Goal: Task Accomplishment & Management: Manage account settings

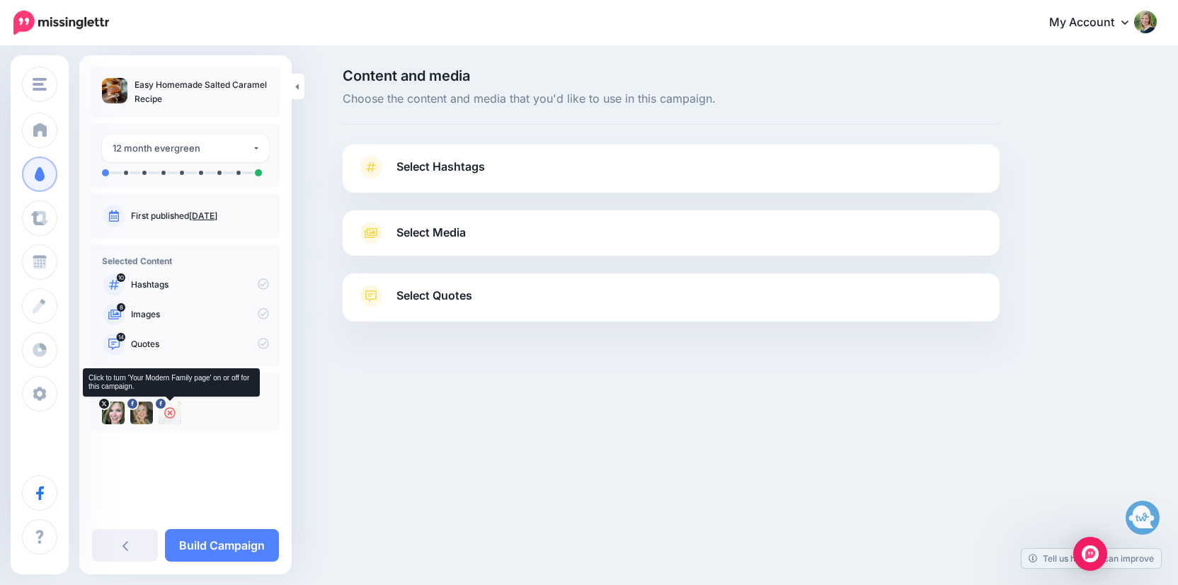
click at [169, 408] on icon at bounding box center [169, 412] width 11 height 11
click at [535, 171] on link "Select Hashtags" at bounding box center [671, 174] width 628 height 37
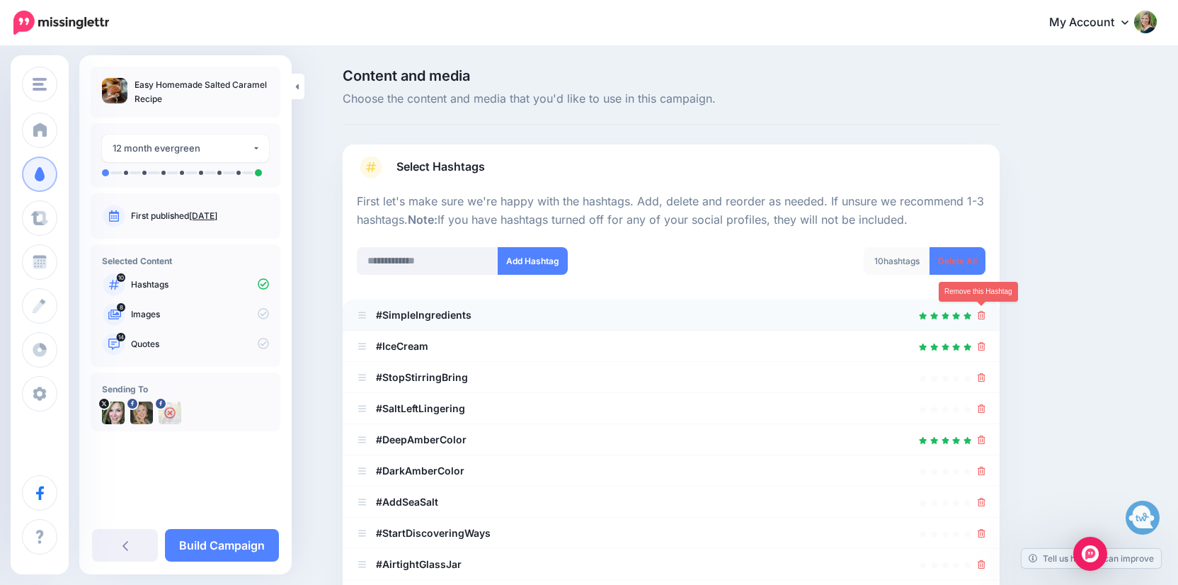
click at [981, 314] on icon at bounding box center [981, 315] width 8 height 8
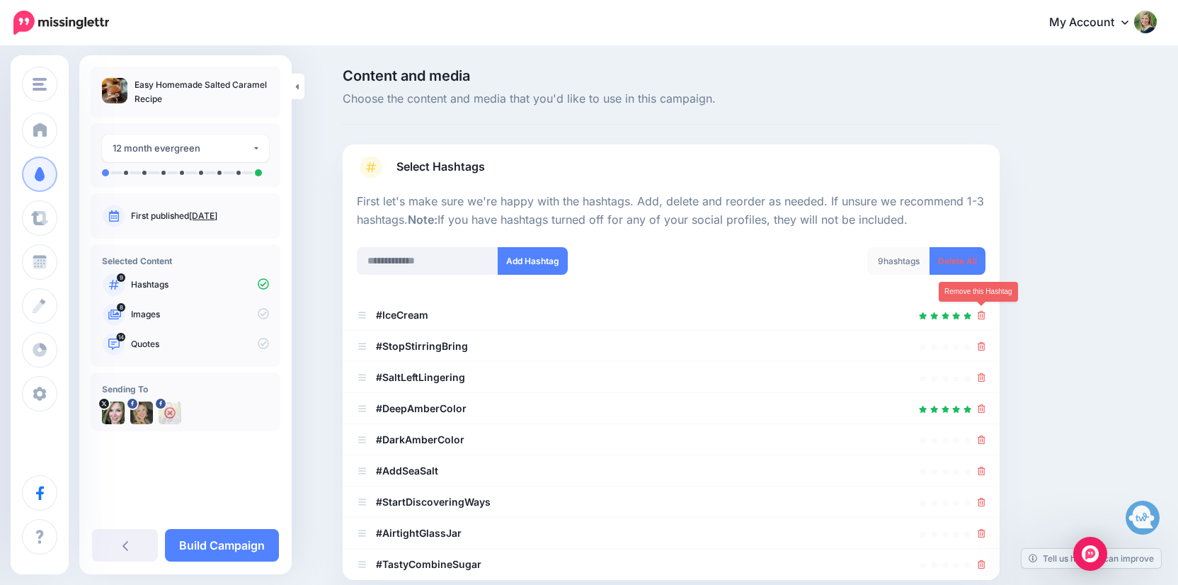
click at [981, 314] on icon at bounding box center [981, 315] width 8 height 8
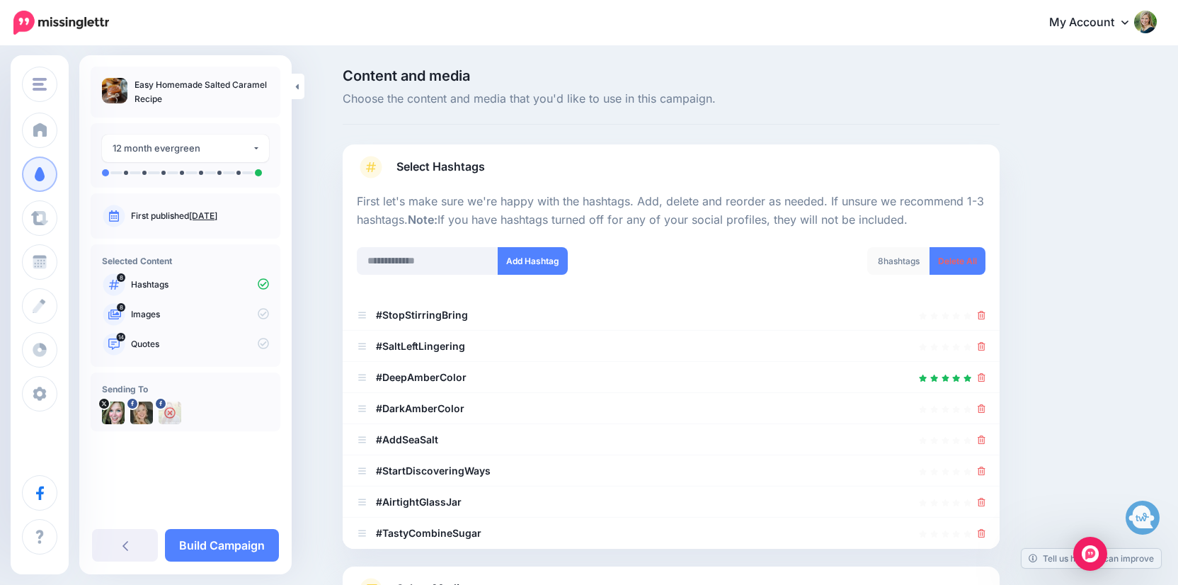
click at [981, 314] on icon at bounding box center [981, 315] width 8 height 8
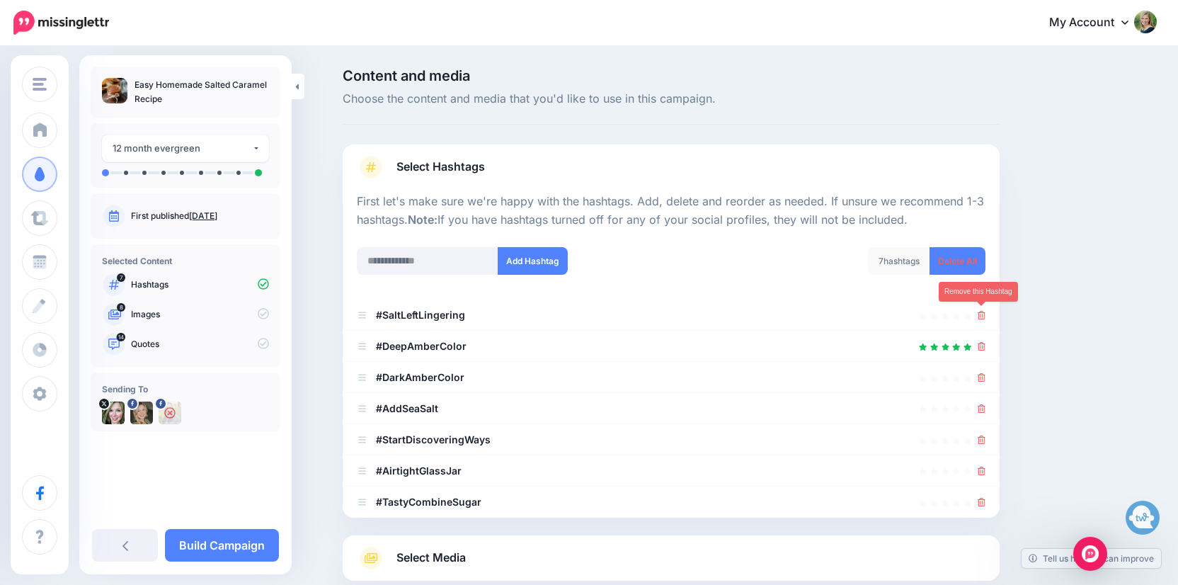
click at [981, 314] on icon at bounding box center [981, 315] width 8 height 8
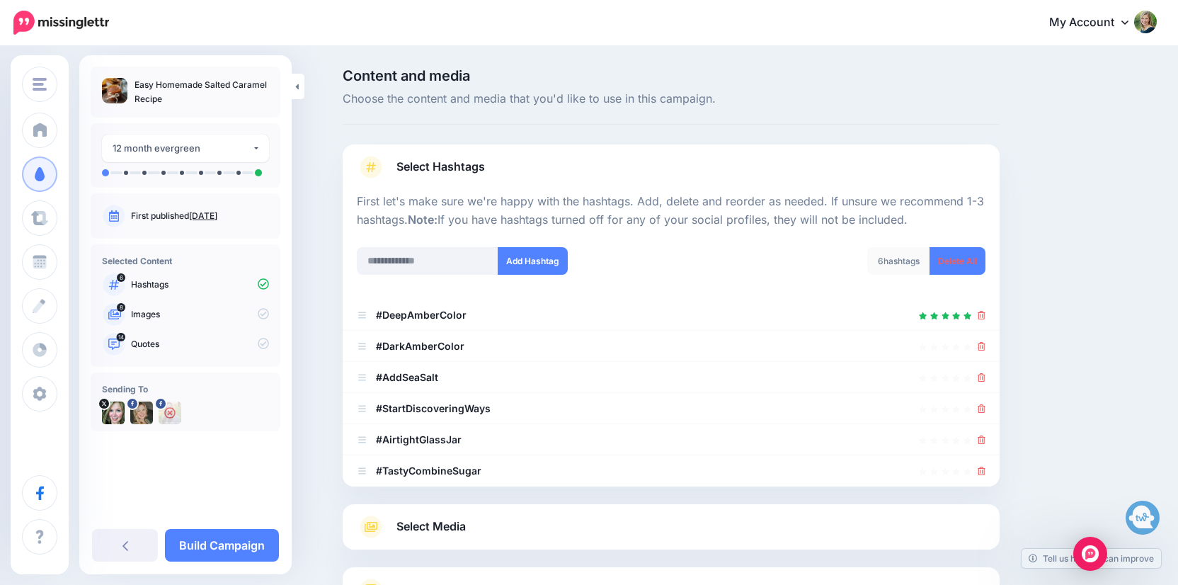
click at [981, 314] on icon at bounding box center [981, 315] width 8 height 8
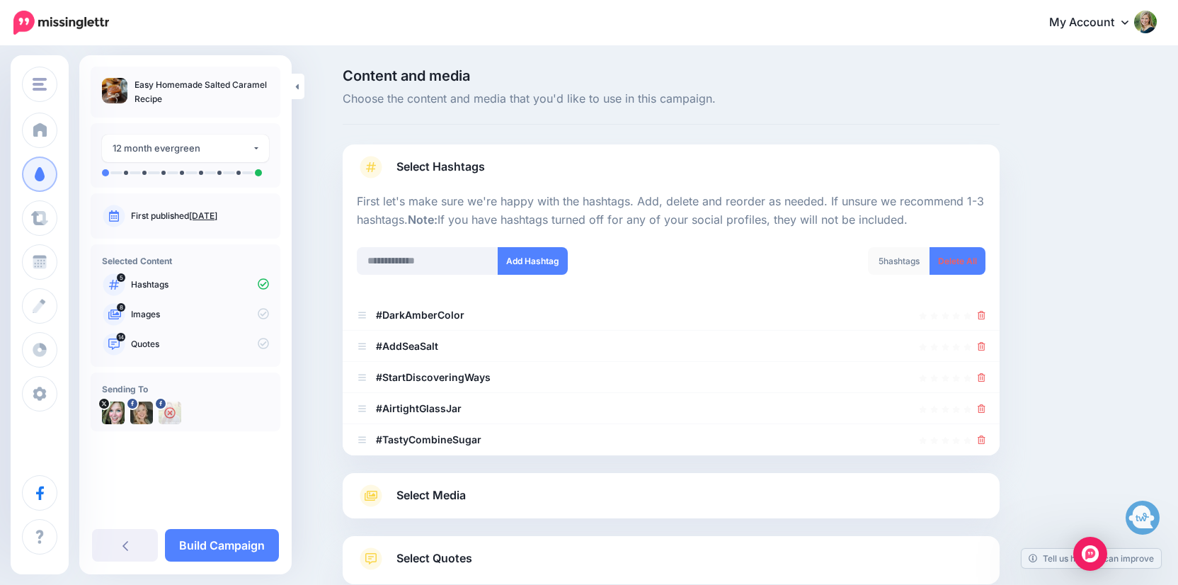
click at [981, 314] on icon at bounding box center [981, 315] width 8 height 8
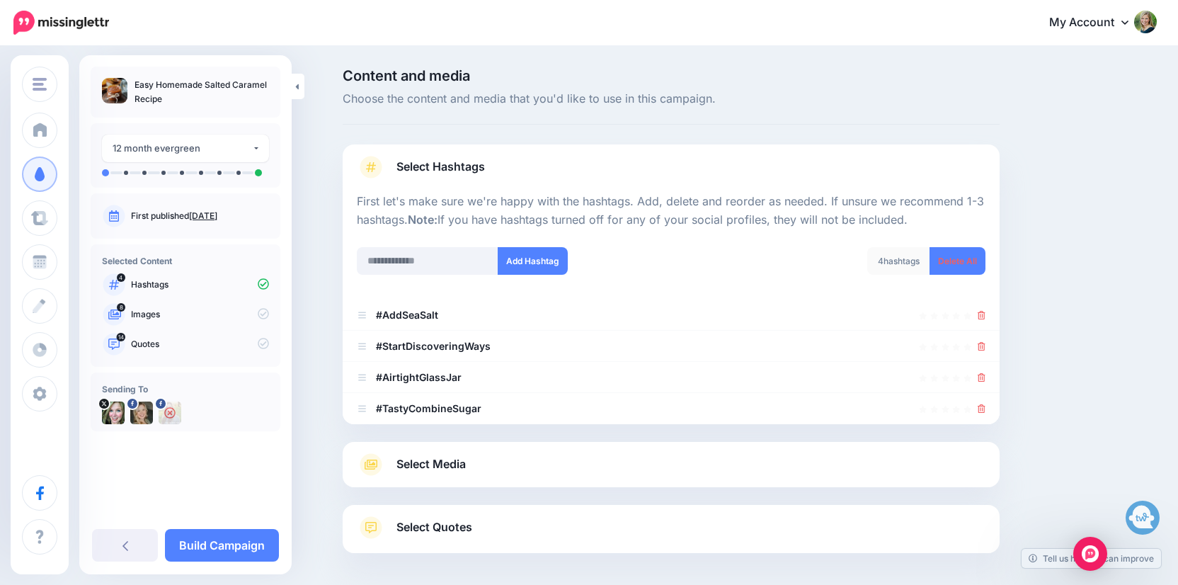
click at [981, 314] on icon at bounding box center [981, 315] width 8 height 8
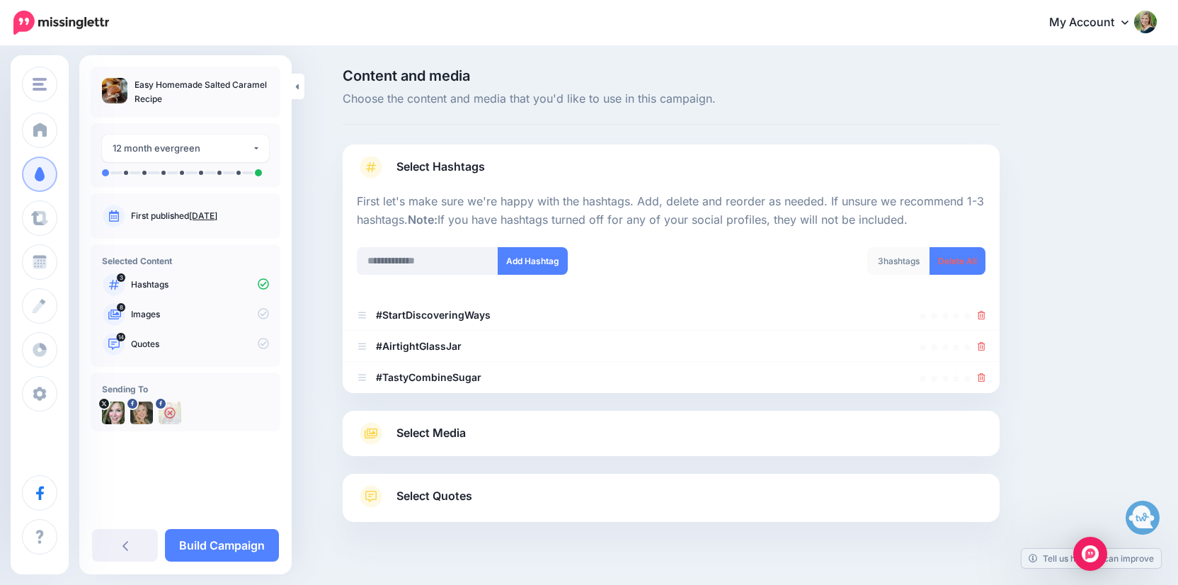
click at [981, 314] on icon at bounding box center [981, 315] width 8 height 8
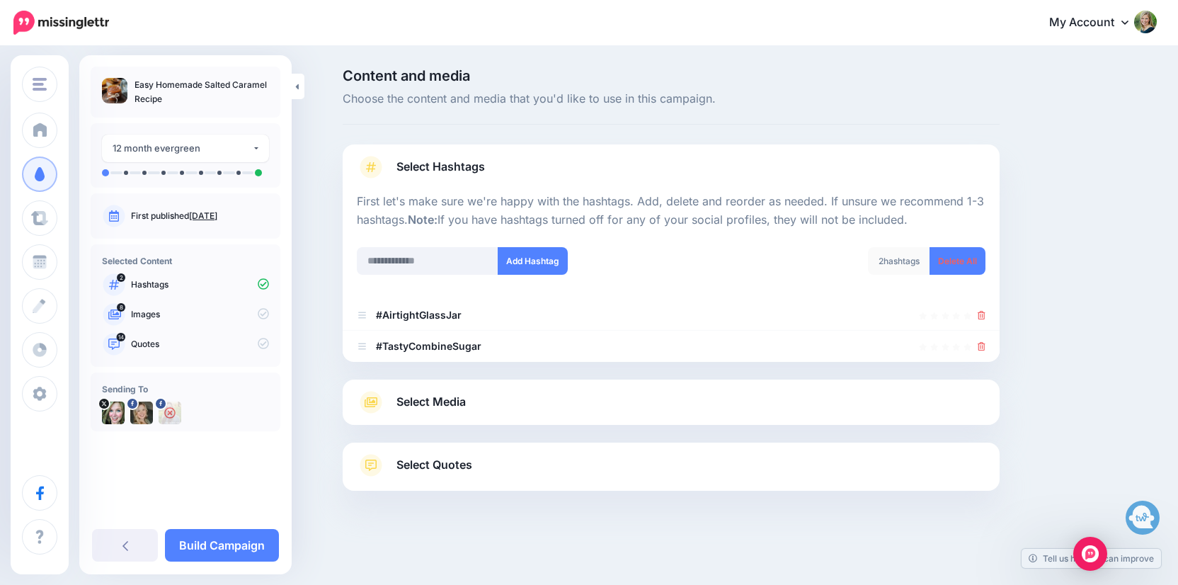
click at [981, 314] on icon at bounding box center [981, 315] width 8 height 8
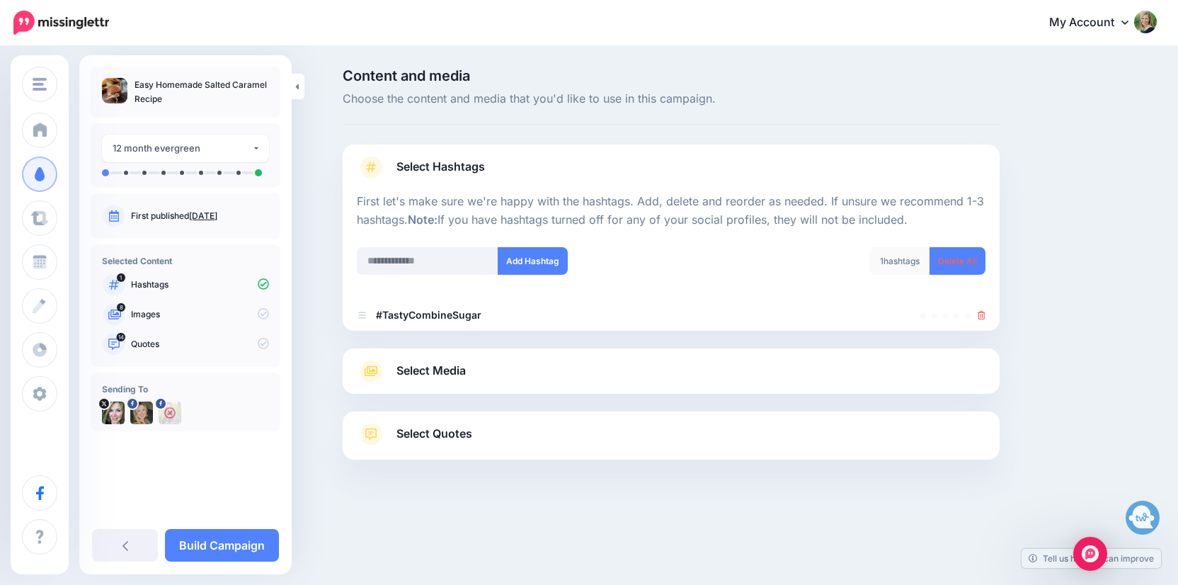
click at [981, 314] on icon at bounding box center [981, 315] width 8 height 8
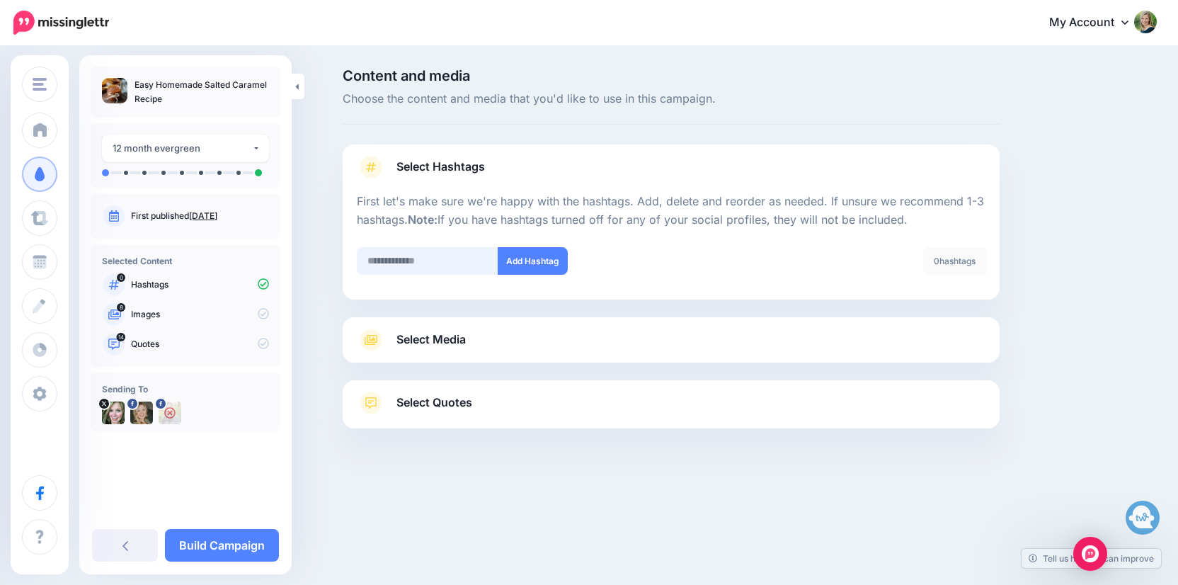
click at [447, 263] on input "text" at bounding box center [428, 261] width 142 height 28
type input "**********"
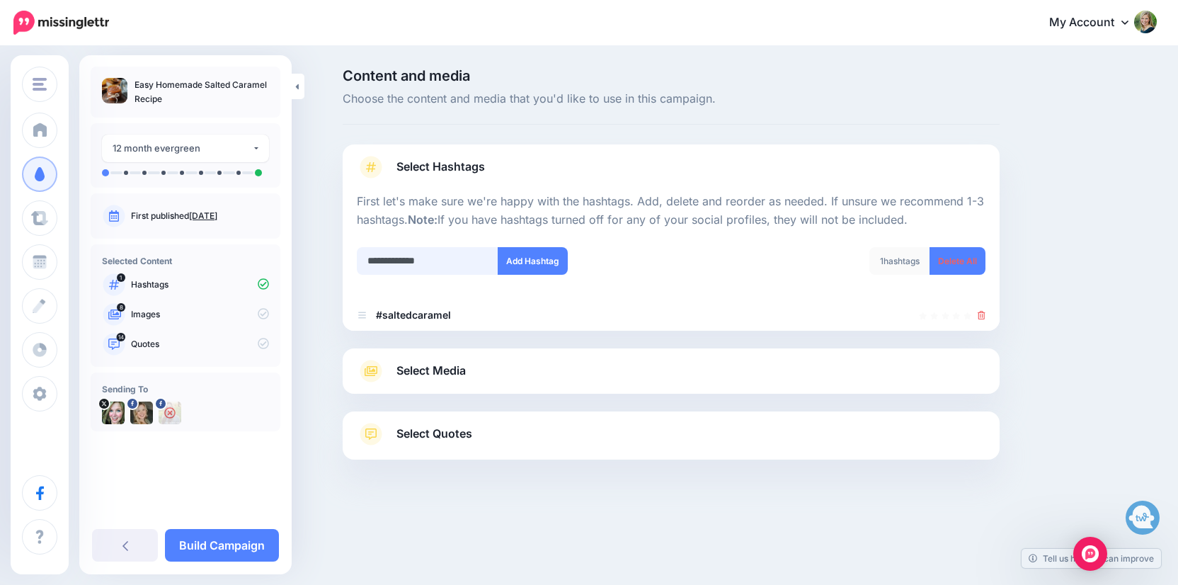
type input "**********"
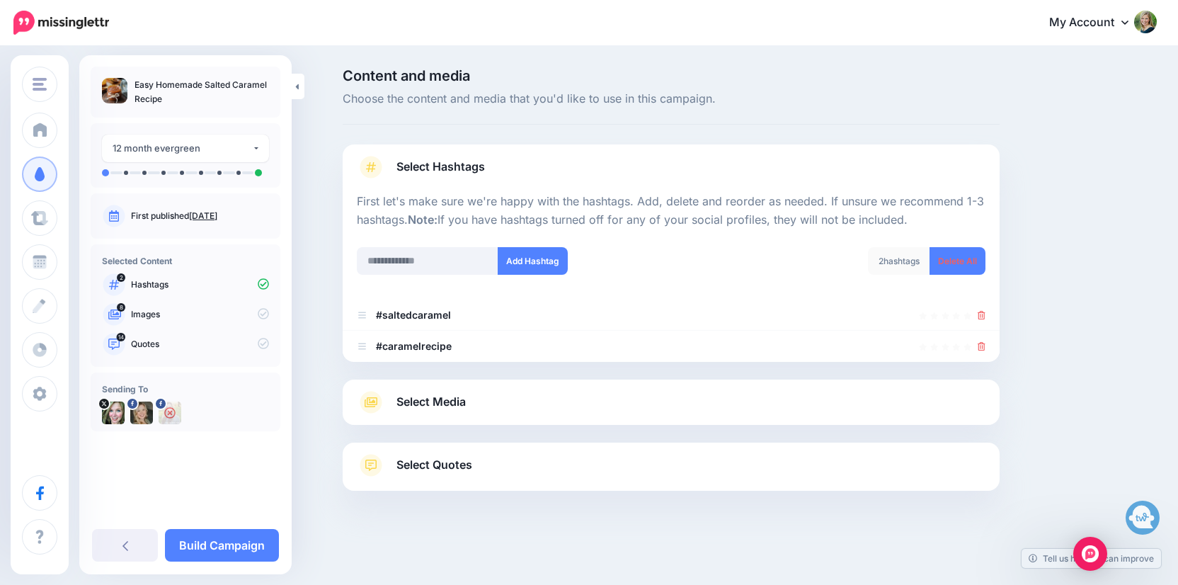
click at [430, 400] on span "Select Media" at bounding box center [430, 401] width 69 height 19
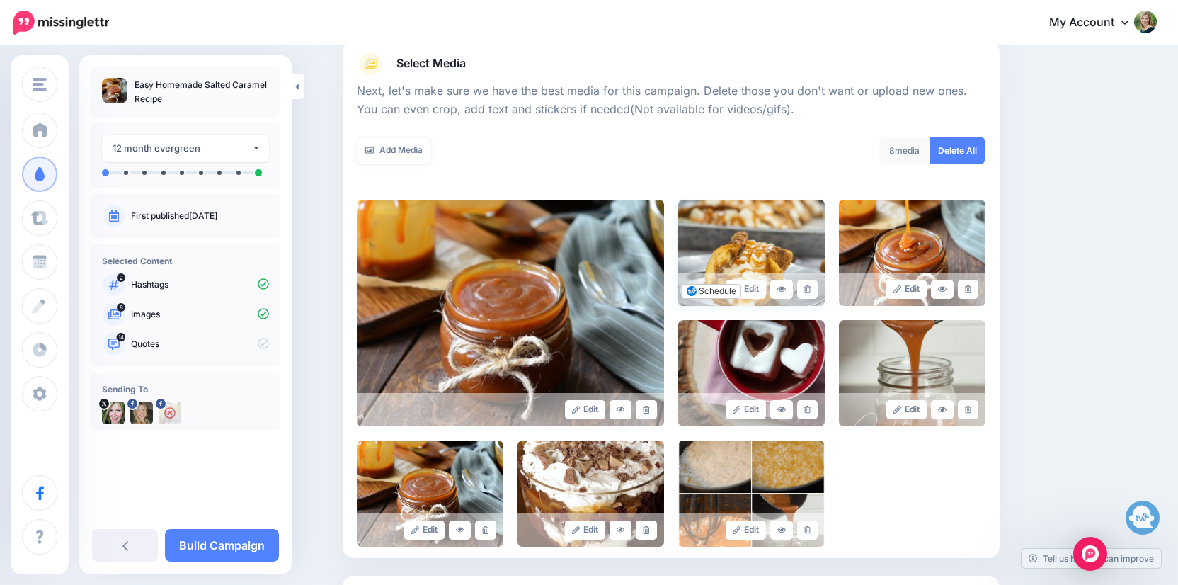
scroll to position [171, 0]
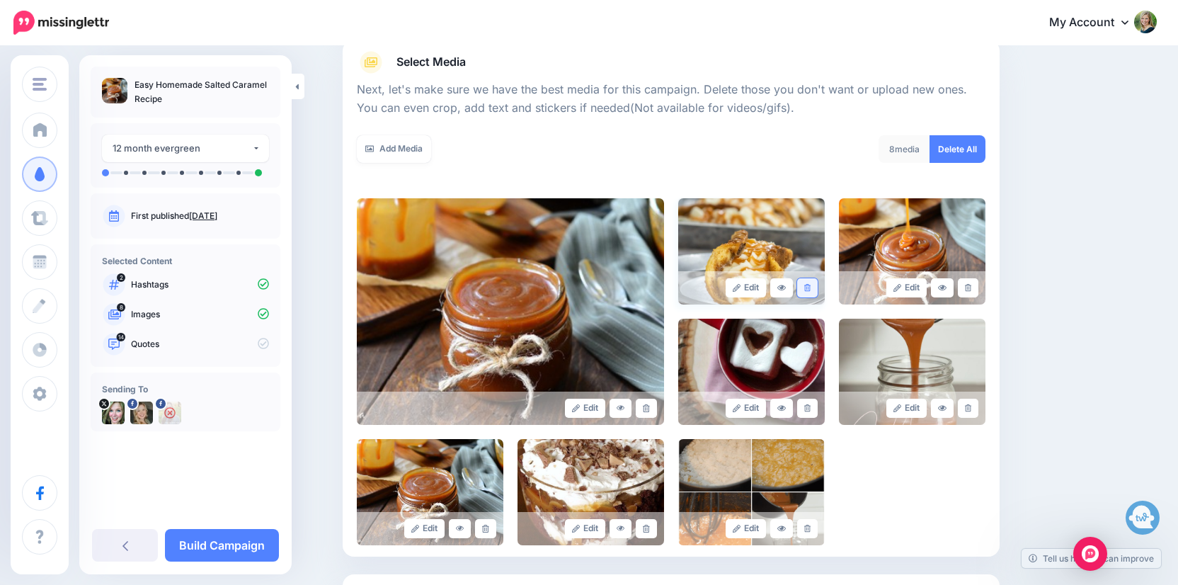
click at [810, 289] on link at bounding box center [807, 287] width 21 height 19
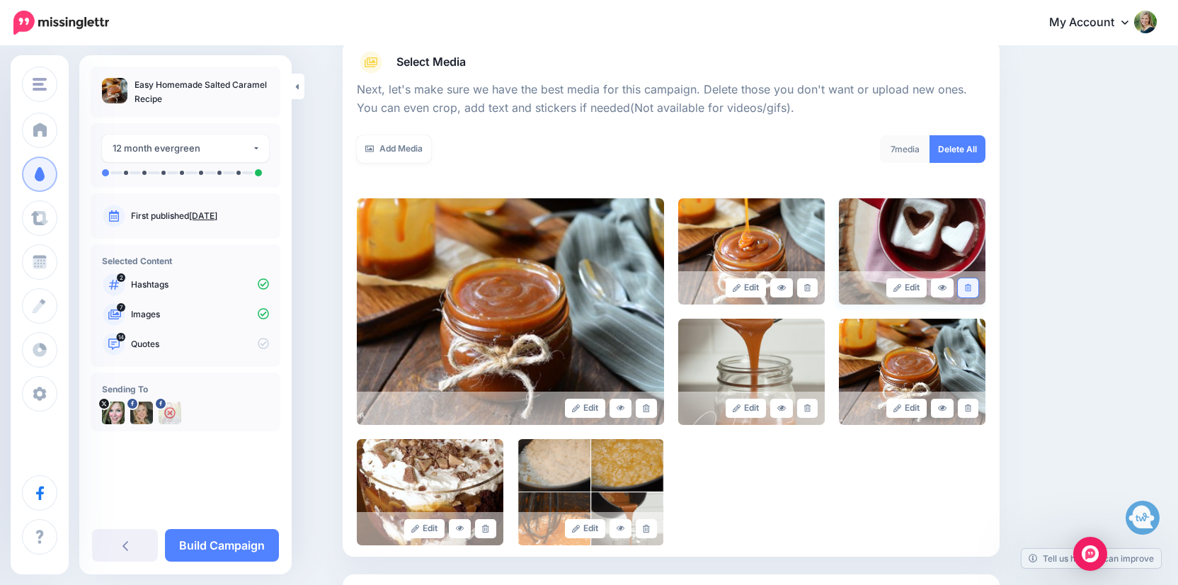
click at [972, 289] on link at bounding box center [968, 287] width 21 height 19
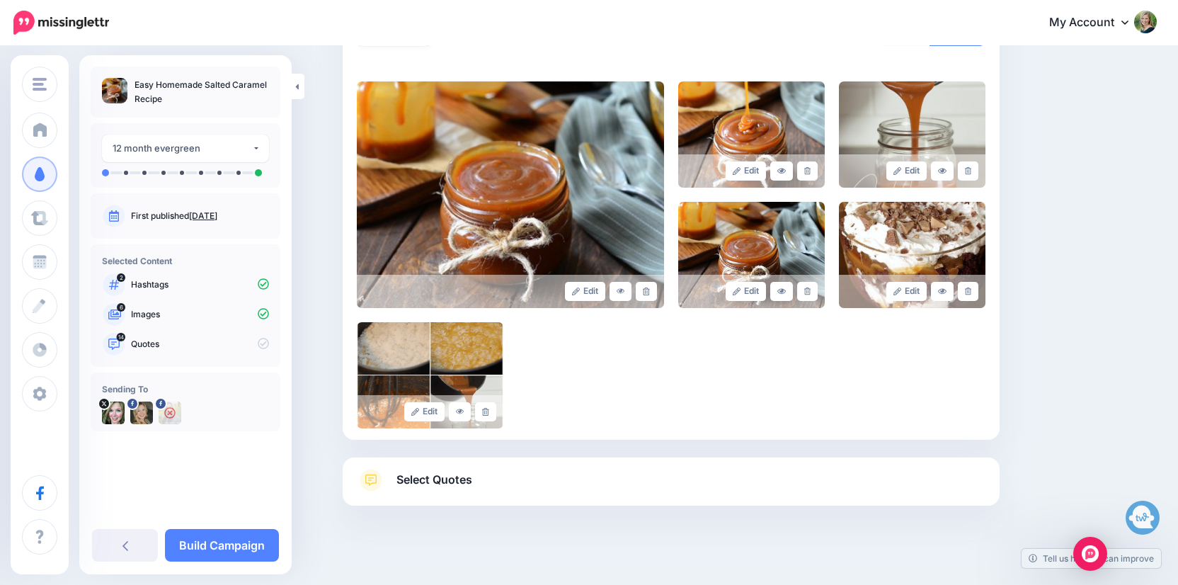
scroll to position [290, 0]
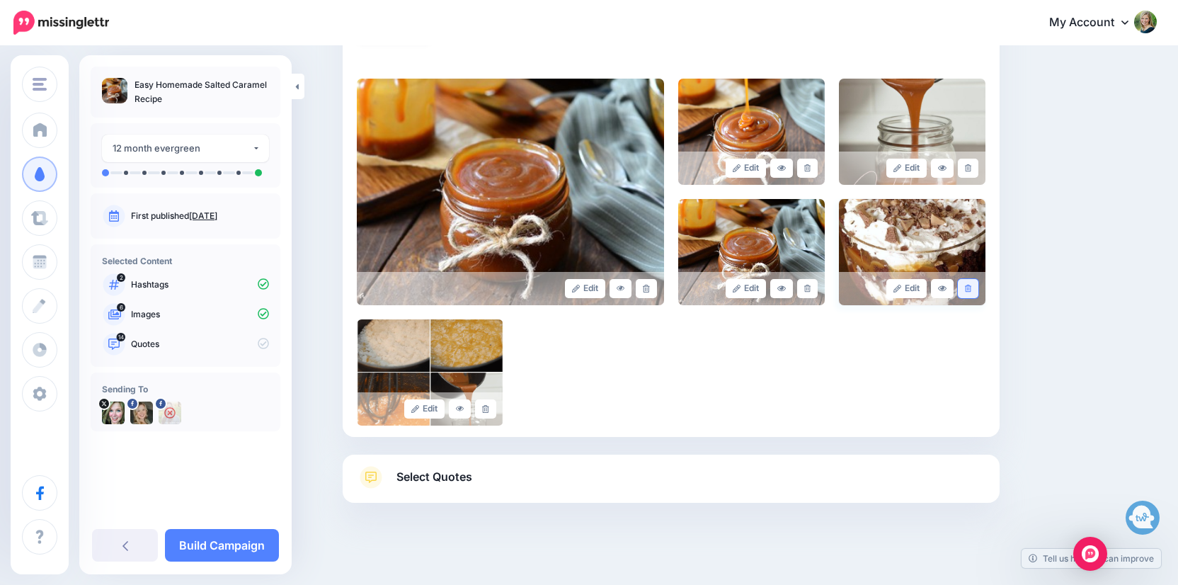
click at [965, 286] on icon at bounding box center [968, 288] width 6 height 8
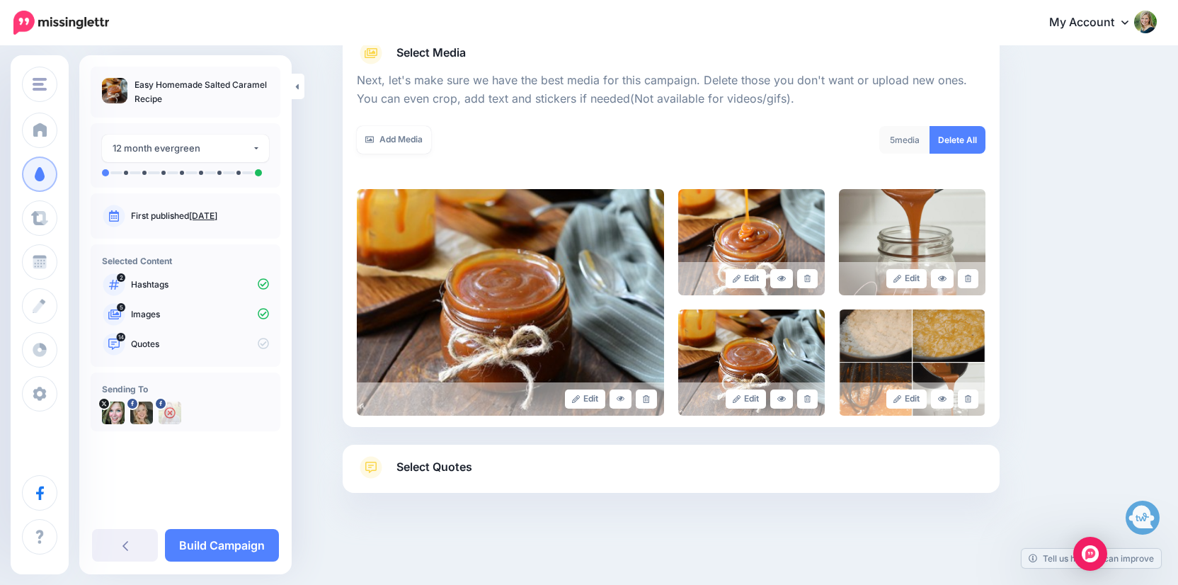
scroll to position [178, 0]
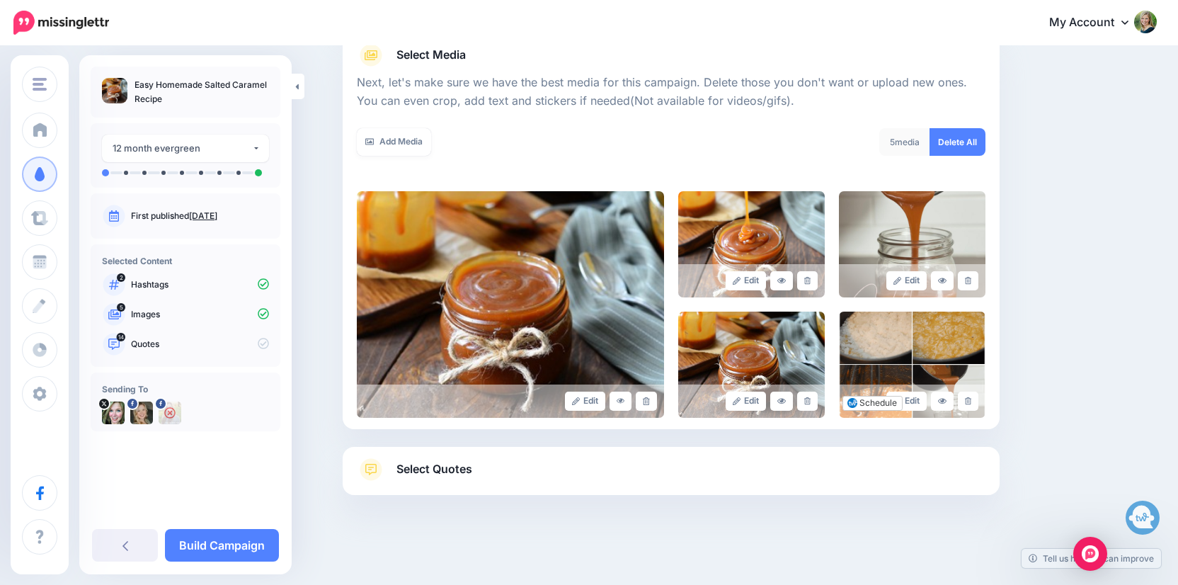
click at [742, 471] on link "Select Quotes" at bounding box center [671, 476] width 628 height 37
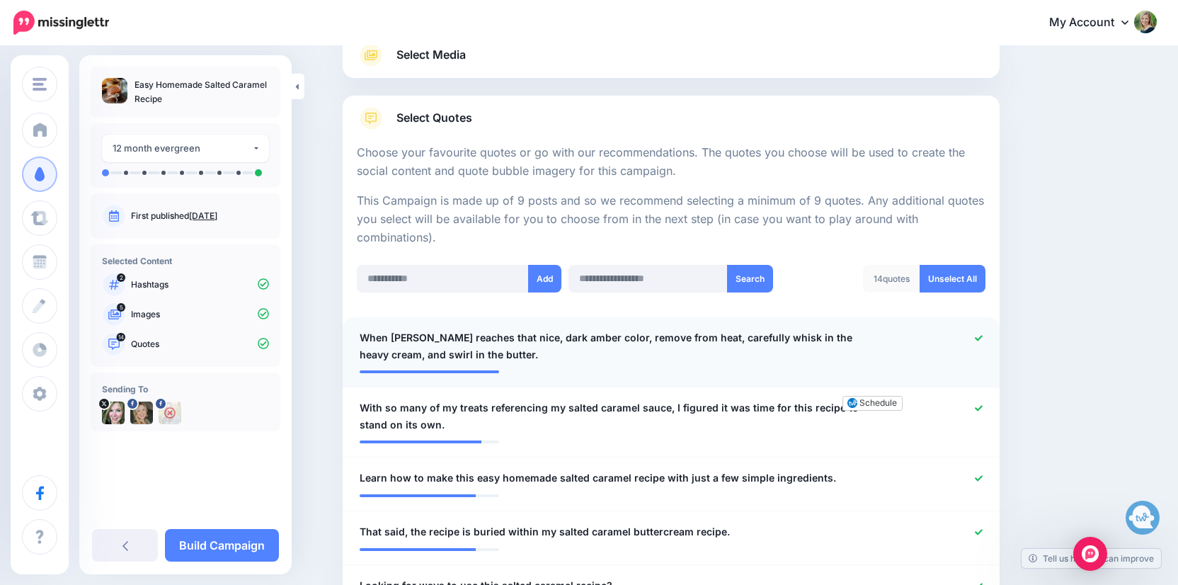
click at [977, 335] on icon at bounding box center [978, 338] width 8 height 6
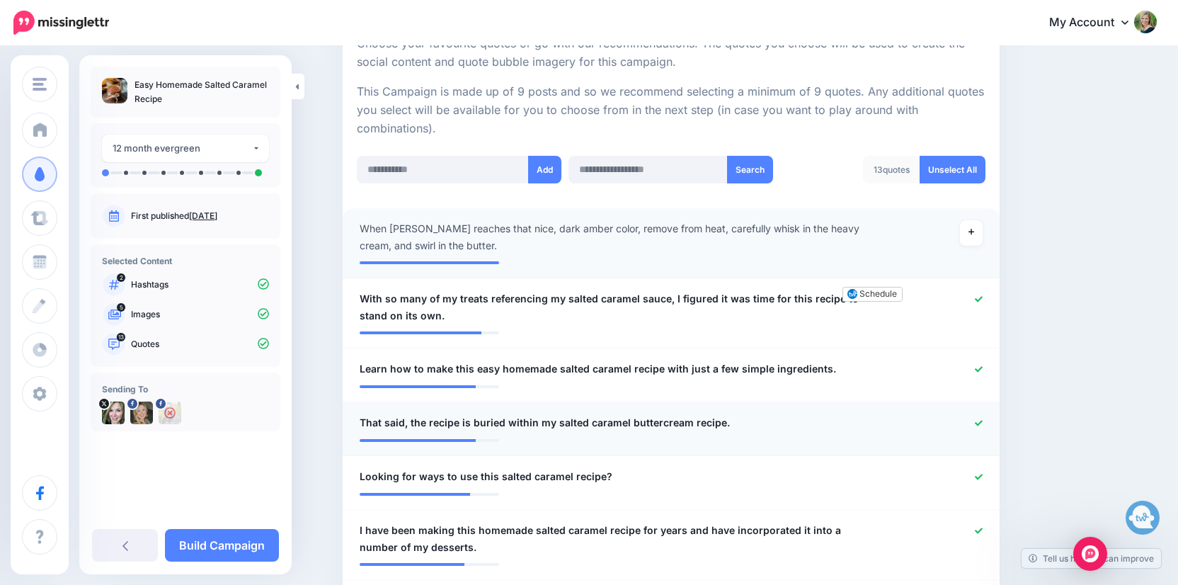
scroll to position [288, 0]
click at [981, 418] on icon at bounding box center [978, 421] width 8 height 6
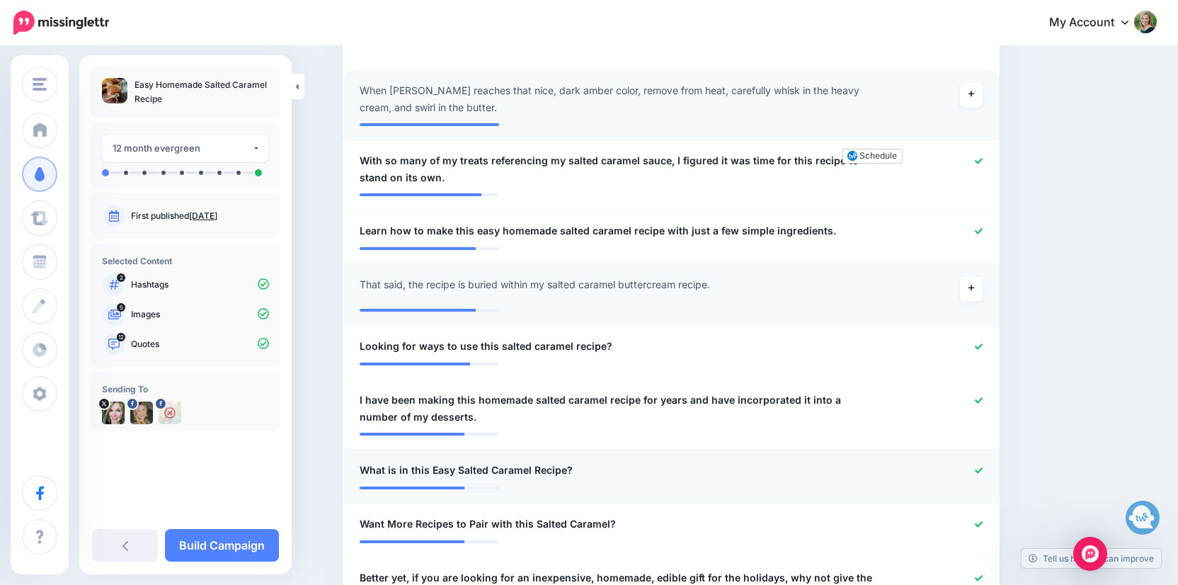
scroll to position [426, 0]
click at [974, 342] on icon at bounding box center [978, 345] width 8 height 8
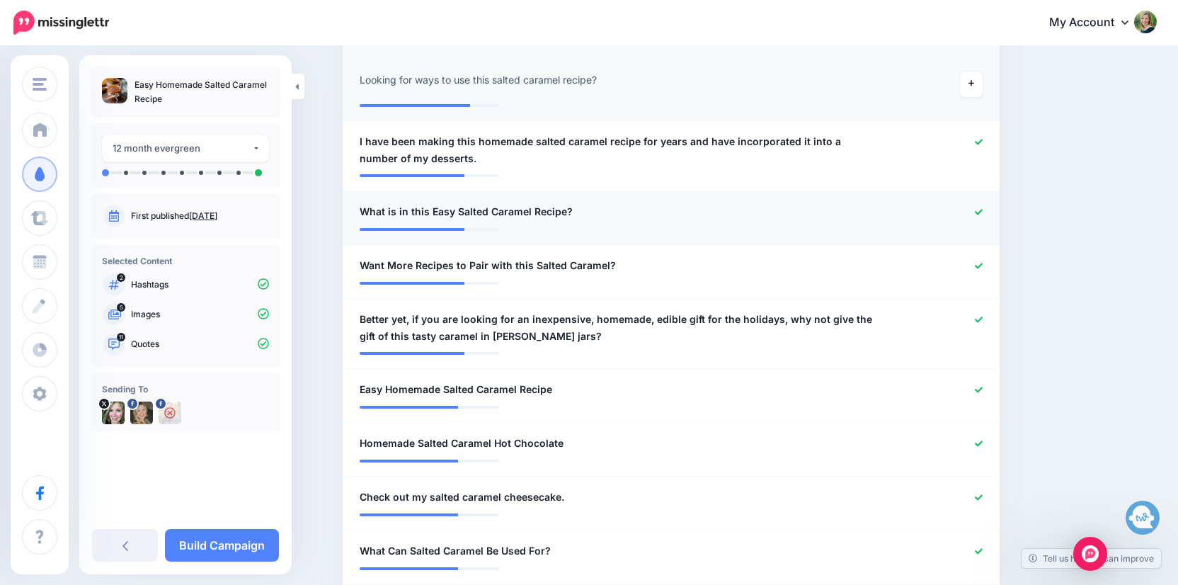
scroll to position [695, 0]
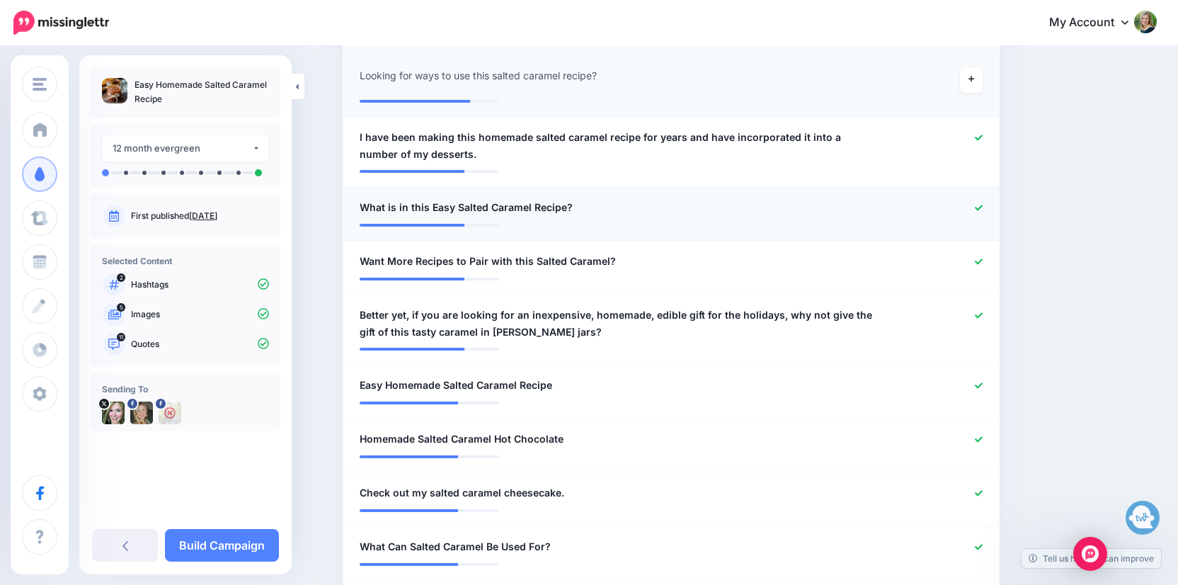
click at [975, 199] on div at bounding box center [939, 208] width 108 height 18
click at [979, 258] on icon at bounding box center [978, 261] width 8 height 6
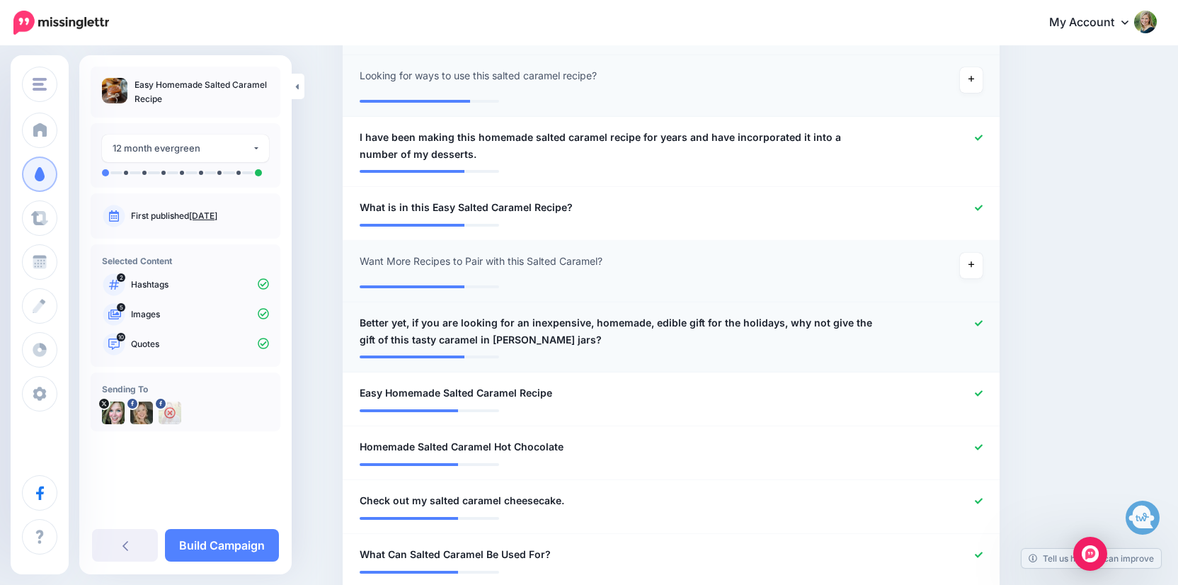
click at [982, 319] on icon at bounding box center [978, 323] width 8 height 8
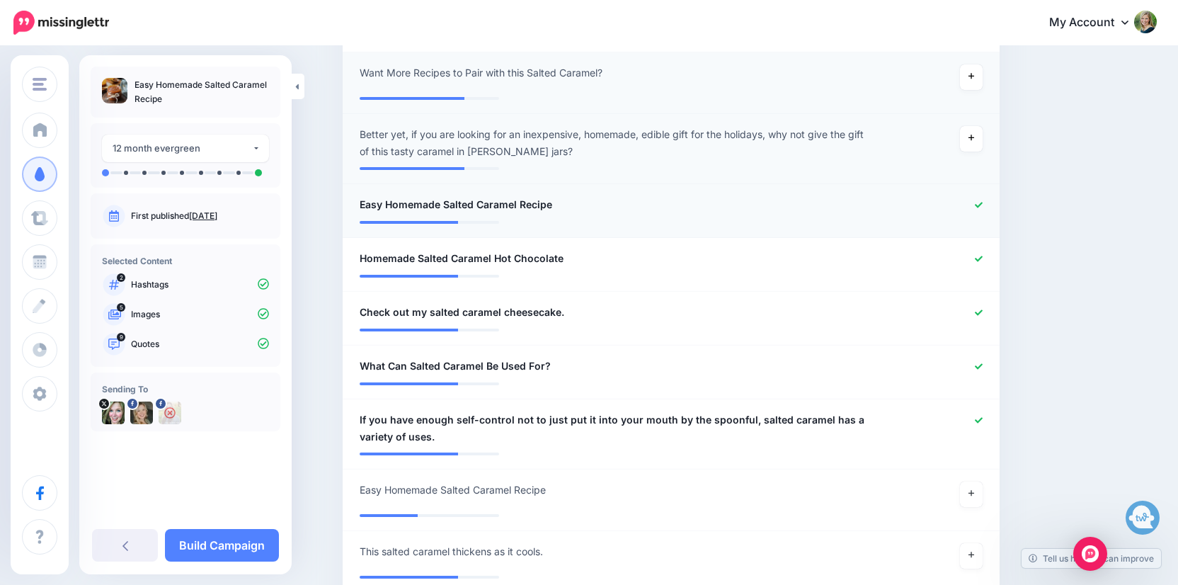
scroll to position [903, 0]
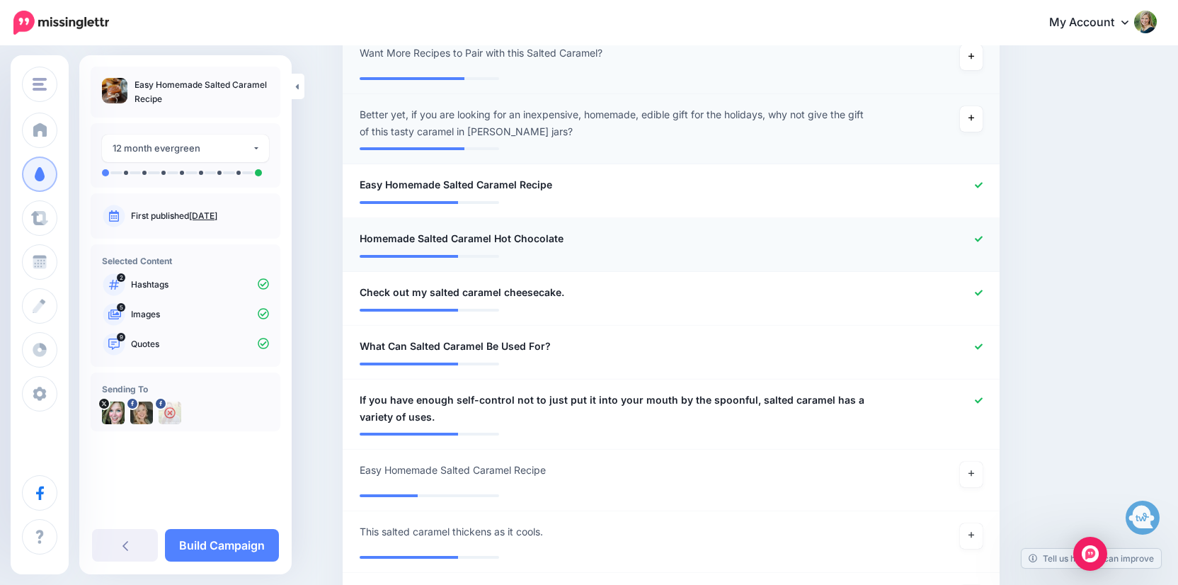
click at [976, 236] on icon at bounding box center [978, 239] width 8 height 6
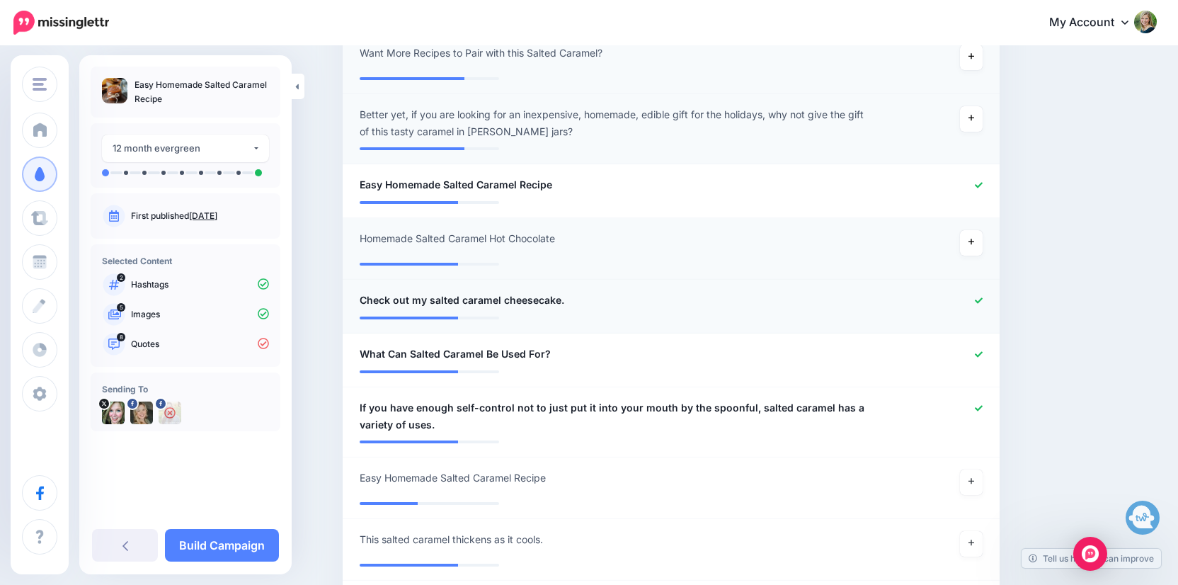
click at [973, 293] on div at bounding box center [939, 301] width 108 height 18
click at [977, 297] on icon at bounding box center [978, 301] width 8 height 8
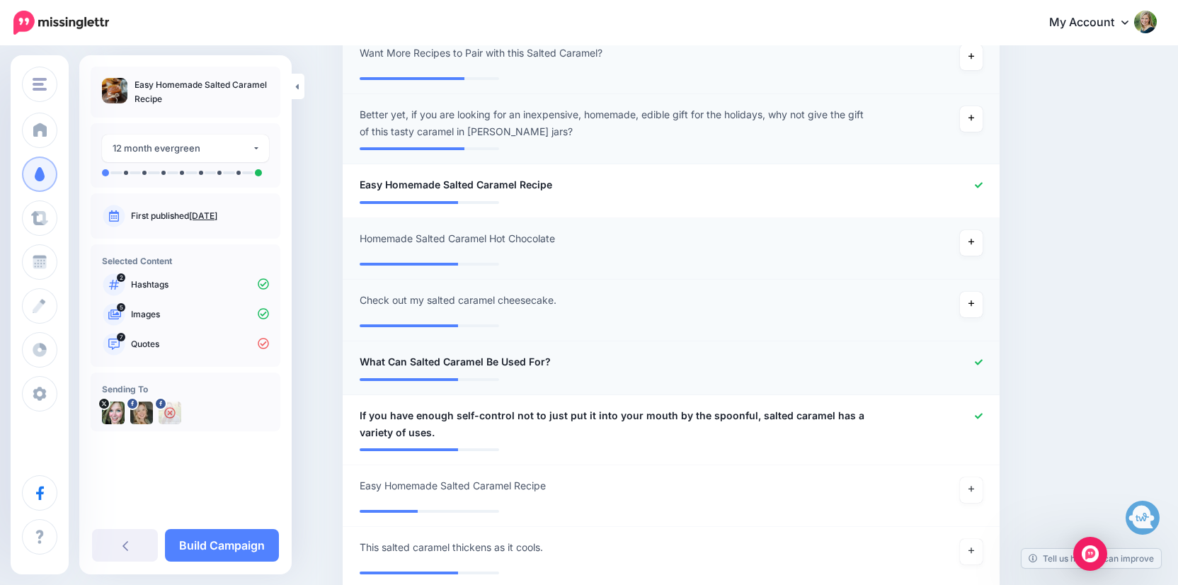
click at [977, 358] on icon at bounding box center [978, 362] width 8 height 8
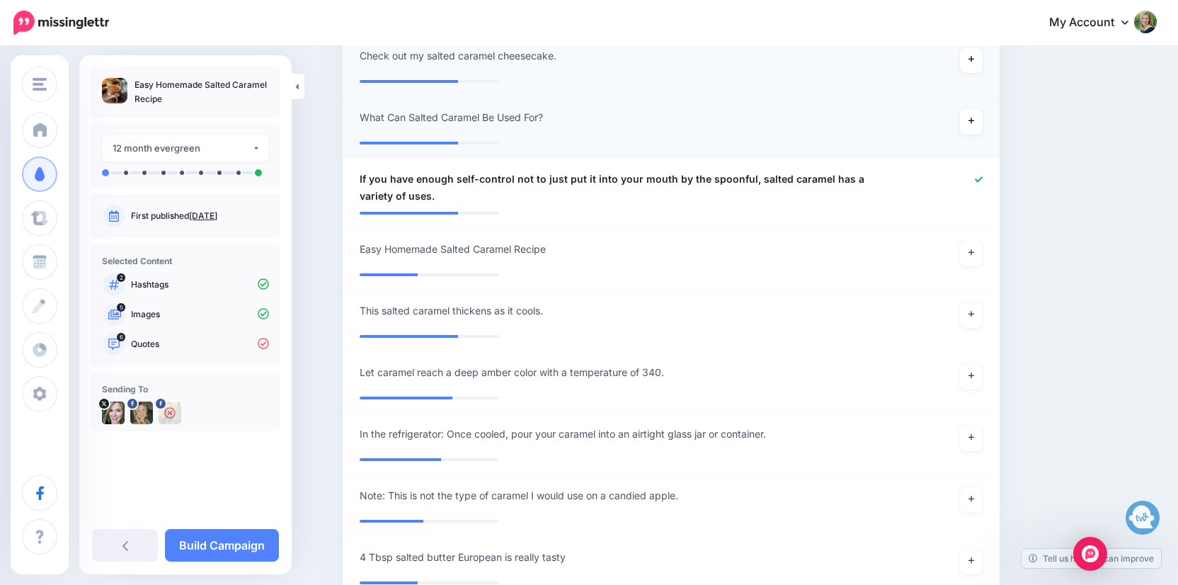
scroll to position [1149, 0]
click at [985, 177] on div at bounding box center [939, 186] width 108 height 34
click at [979, 176] on icon at bounding box center [978, 178] width 8 height 8
click at [970, 247] on icon at bounding box center [971, 251] width 6 height 8
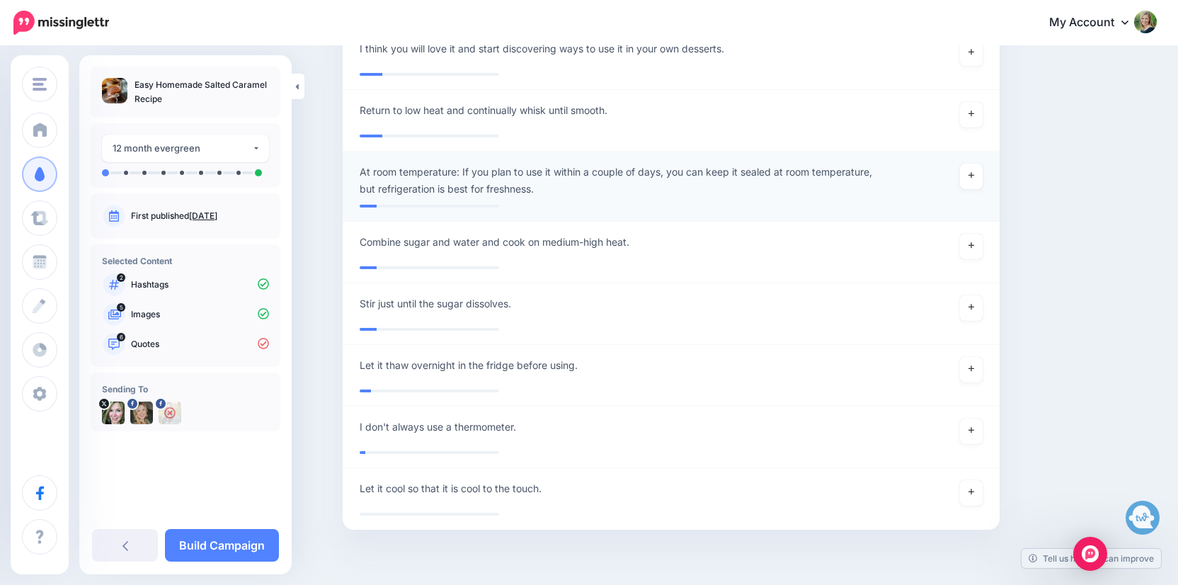
scroll to position [2202, 0]
click at [246, 539] on link "Build Campaign" at bounding box center [222, 545] width 114 height 33
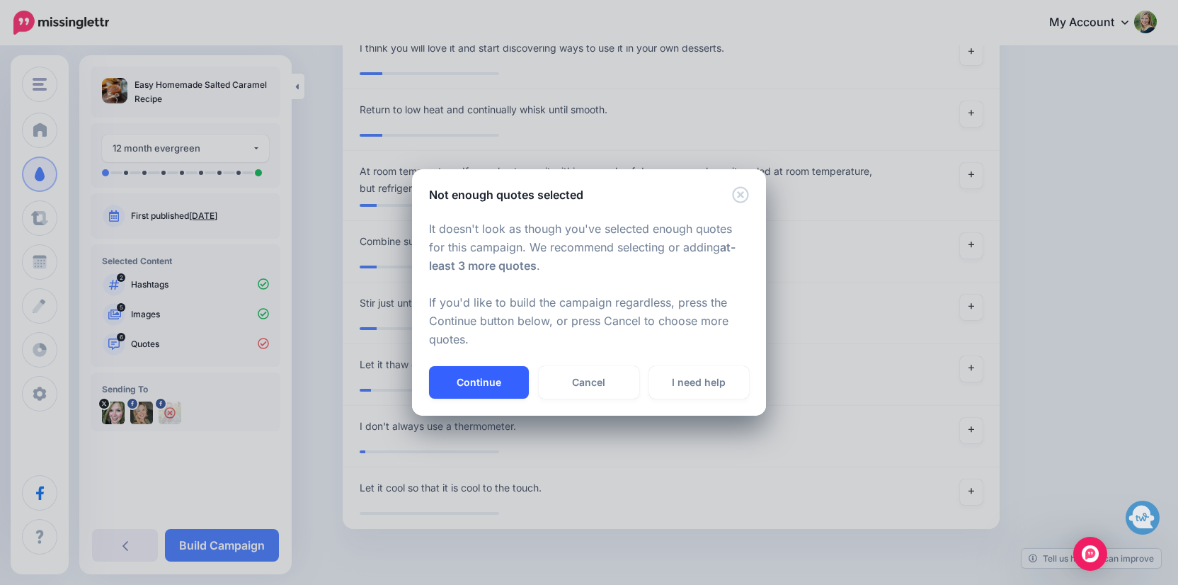
click at [486, 379] on button "Continue" at bounding box center [479, 382] width 100 height 33
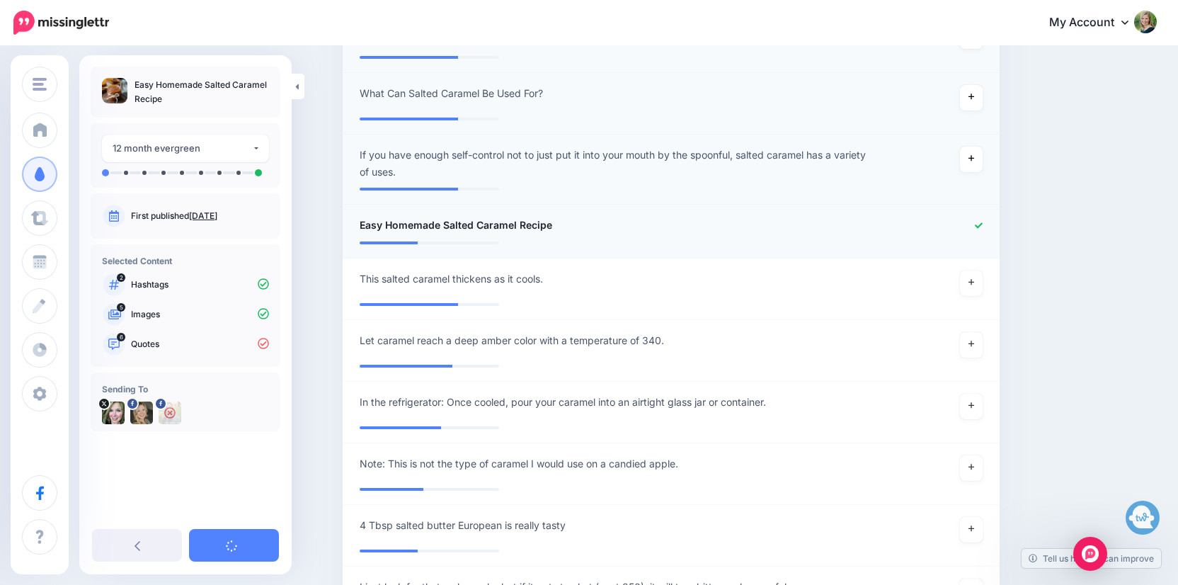
scroll to position [1128, 0]
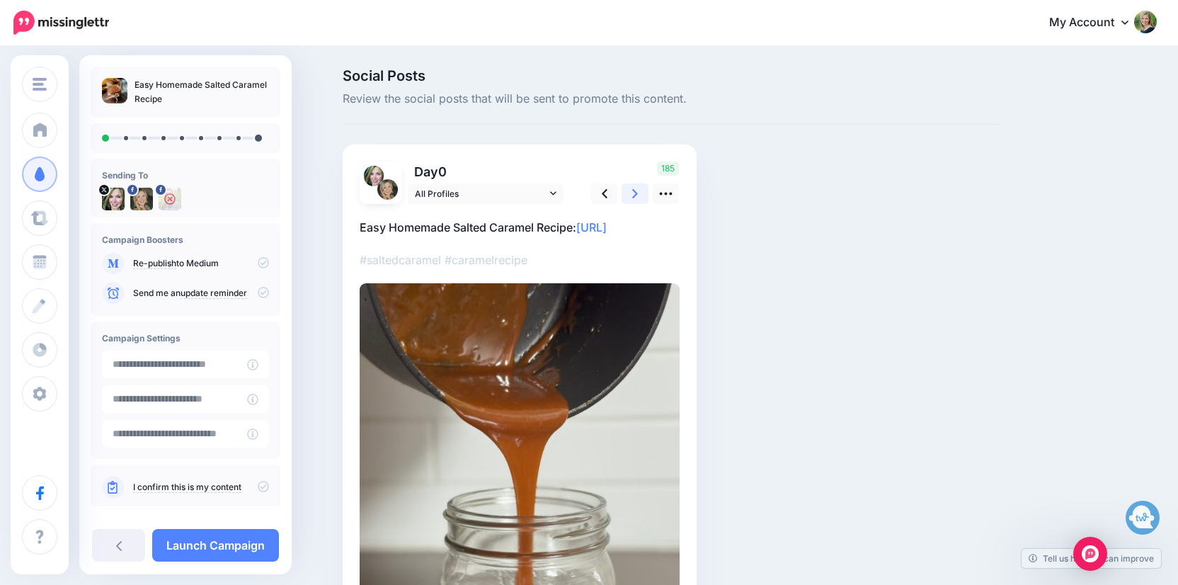
click at [638, 195] on icon at bounding box center [635, 193] width 6 height 15
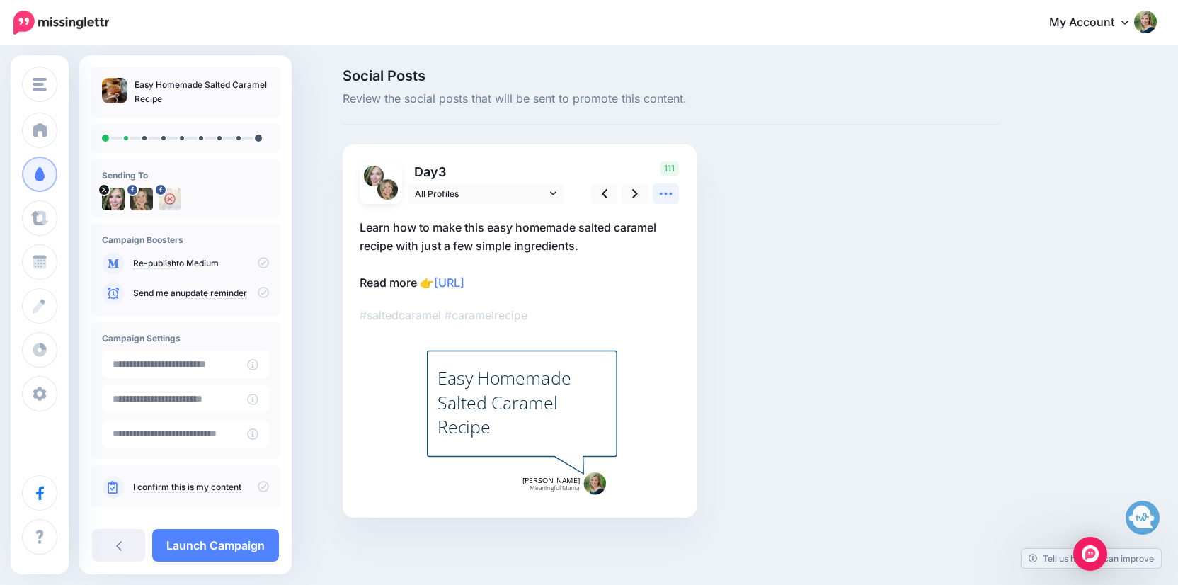
click at [663, 198] on icon at bounding box center [665, 193] width 15 height 15
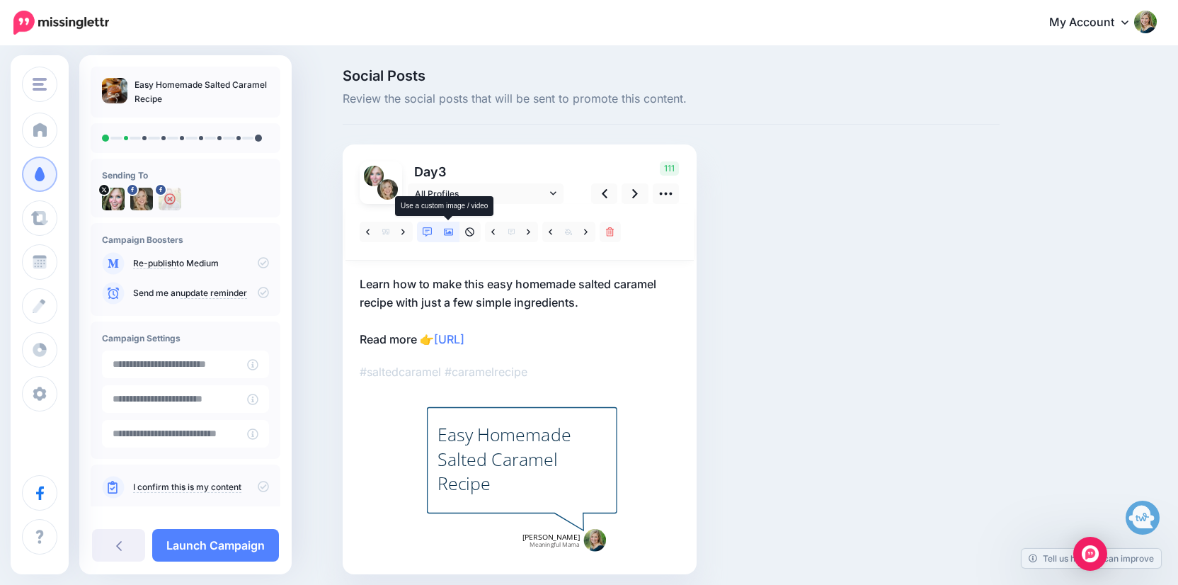
click at [444, 229] on icon at bounding box center [449, 232] width 10 height 10
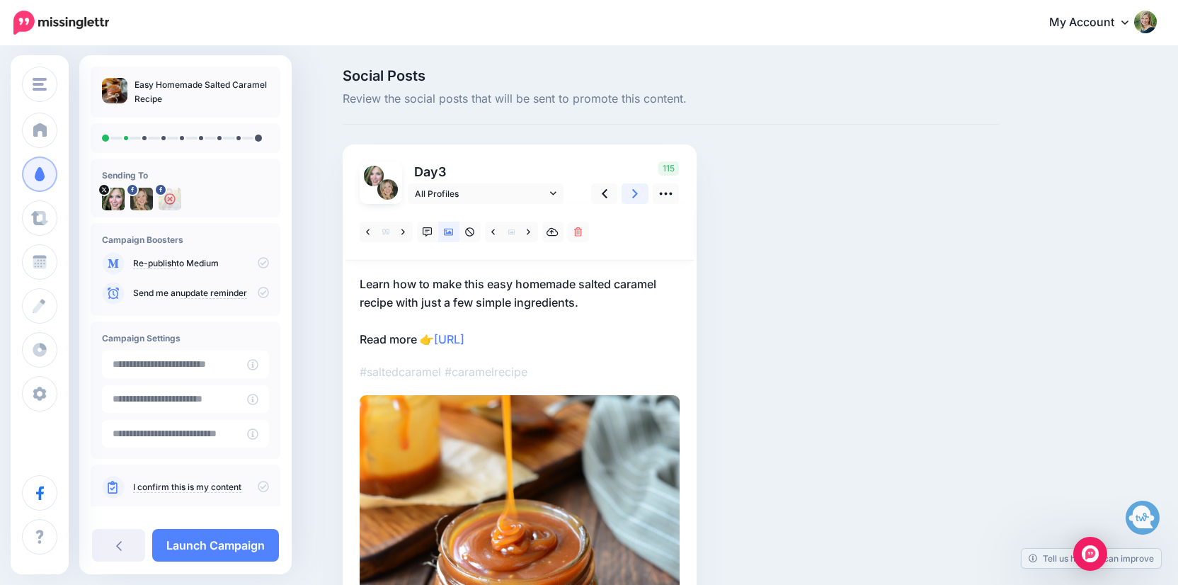
click at [621, 192] on link at bounding box center [634, 193] width 27 height 21
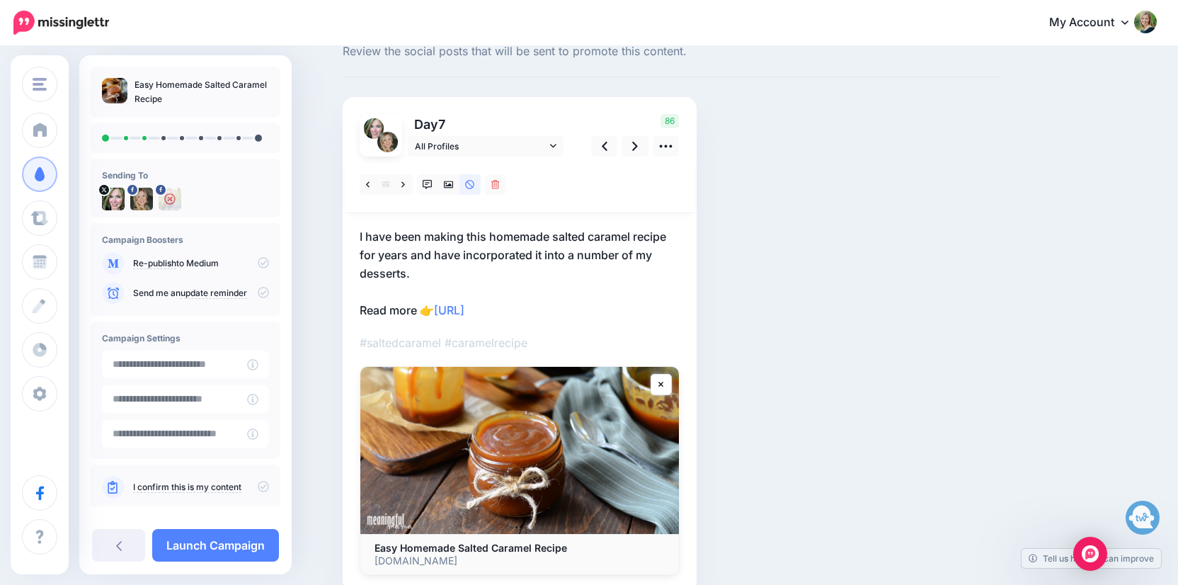
scroll to position [53, 0]
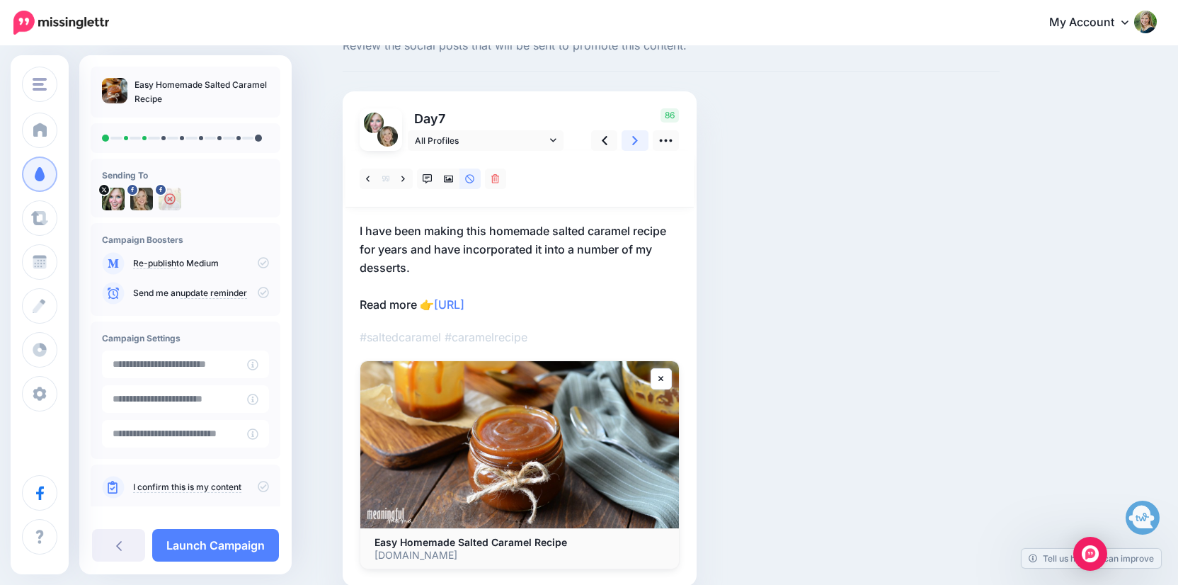
click at [632, 142] on icon at bounding box center [635, 140] width 6 height 15
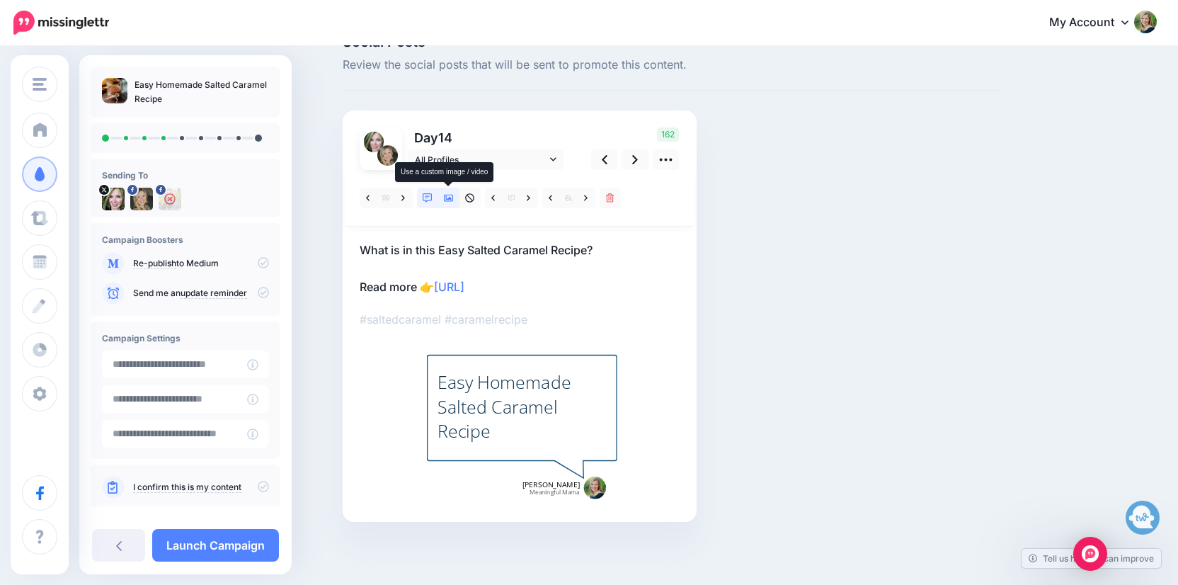
click at [455, 195] on link at bounding box center [448, 198] width 21 height 21
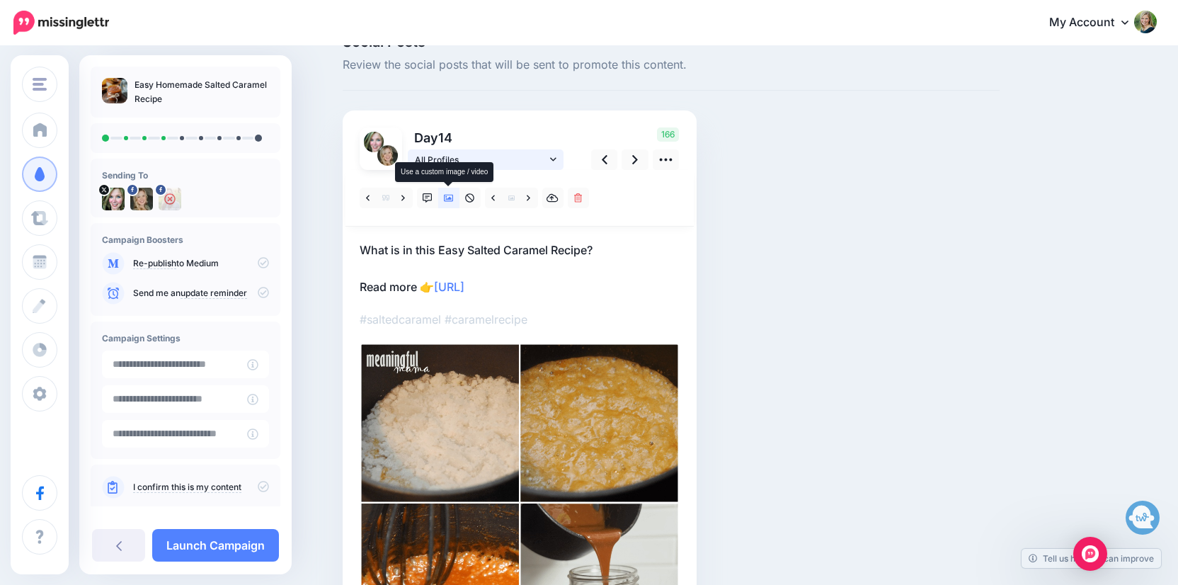
scroll to position [0, 0]
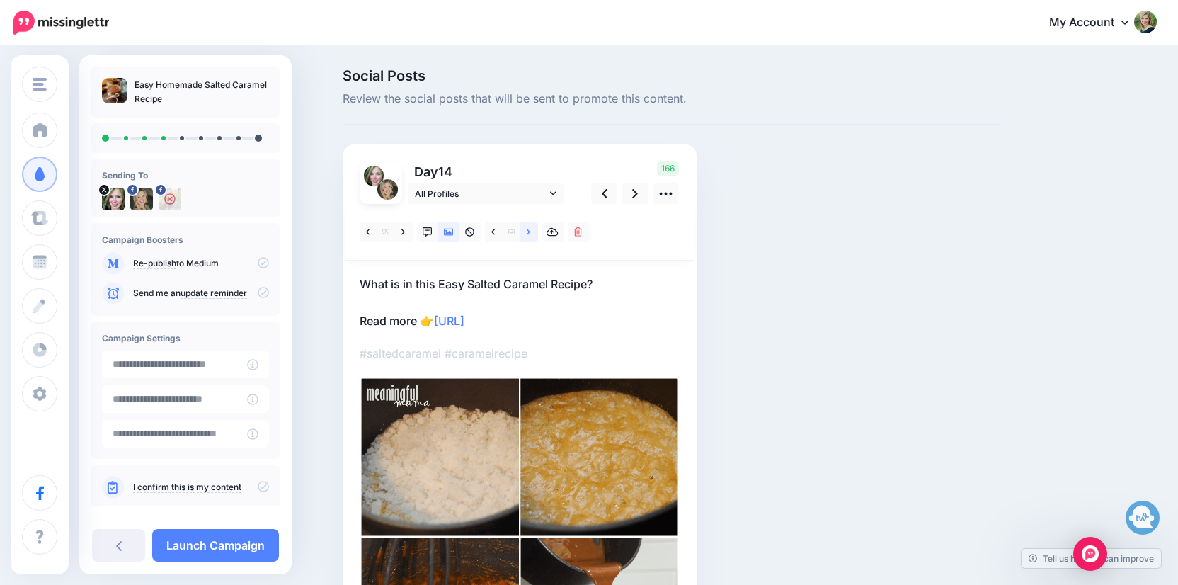
click at [525, 234] on link at bounding box center [529, 232] width 18 height 21
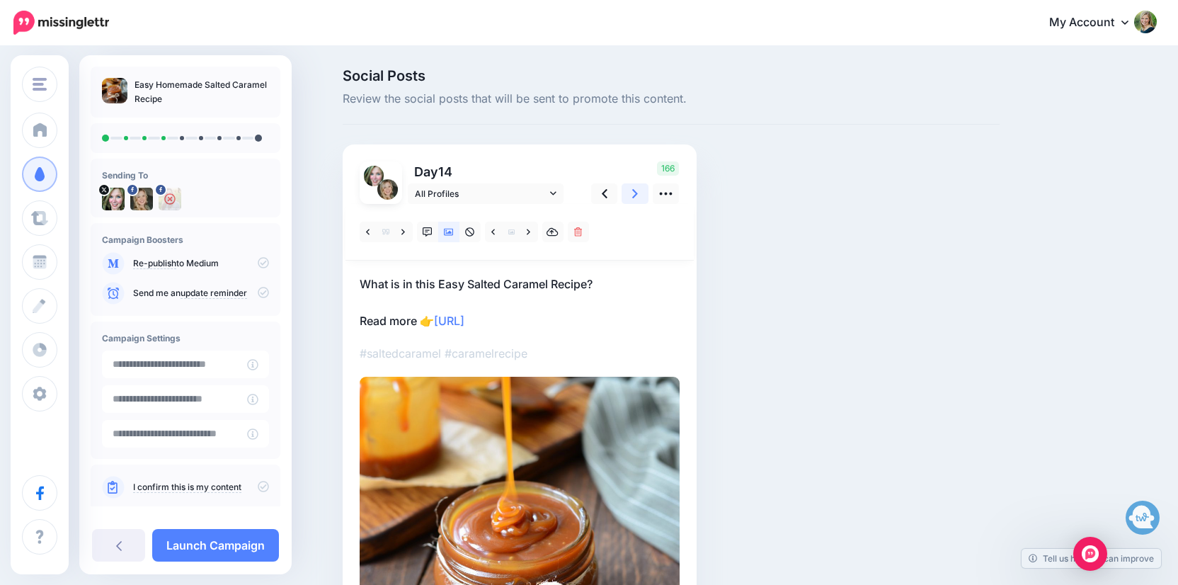
click at [633, 192] on icon at bounding box center [635, 193] width 6 height 15
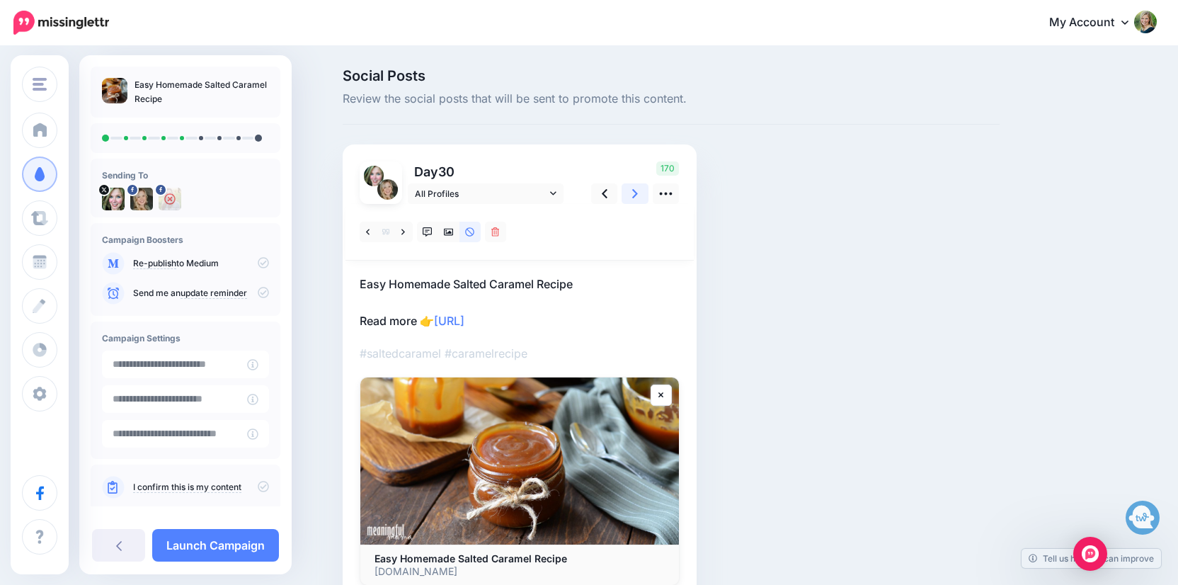
click at [638, 196] on icon at bounding box center [635, 193] width 6 height 15
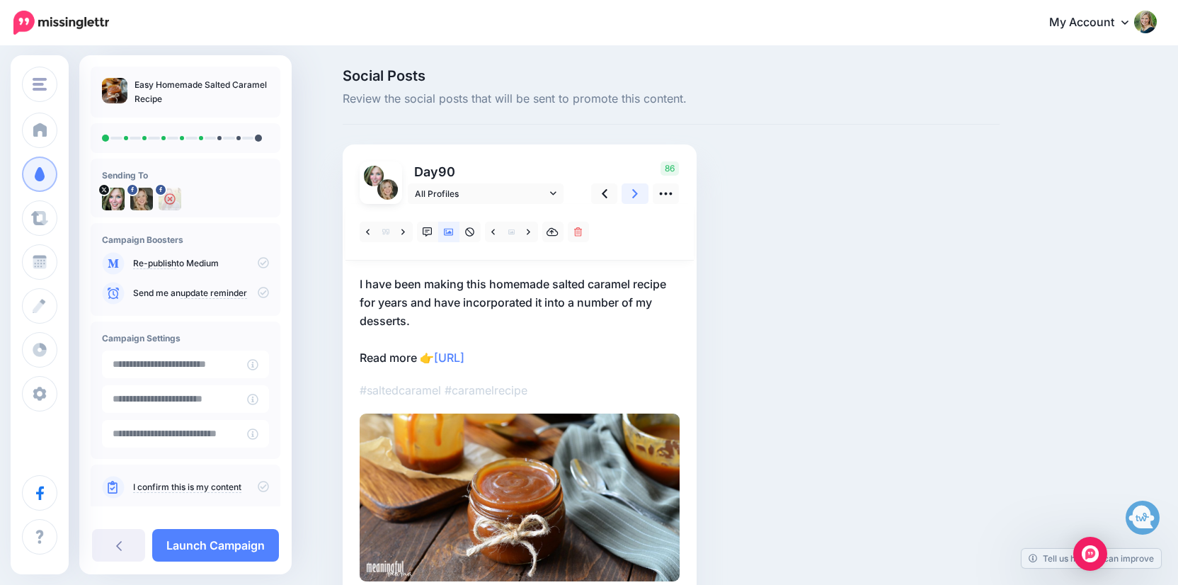
click at [638, 196] on icon at bounding box center [635, 193] width 6 height 15
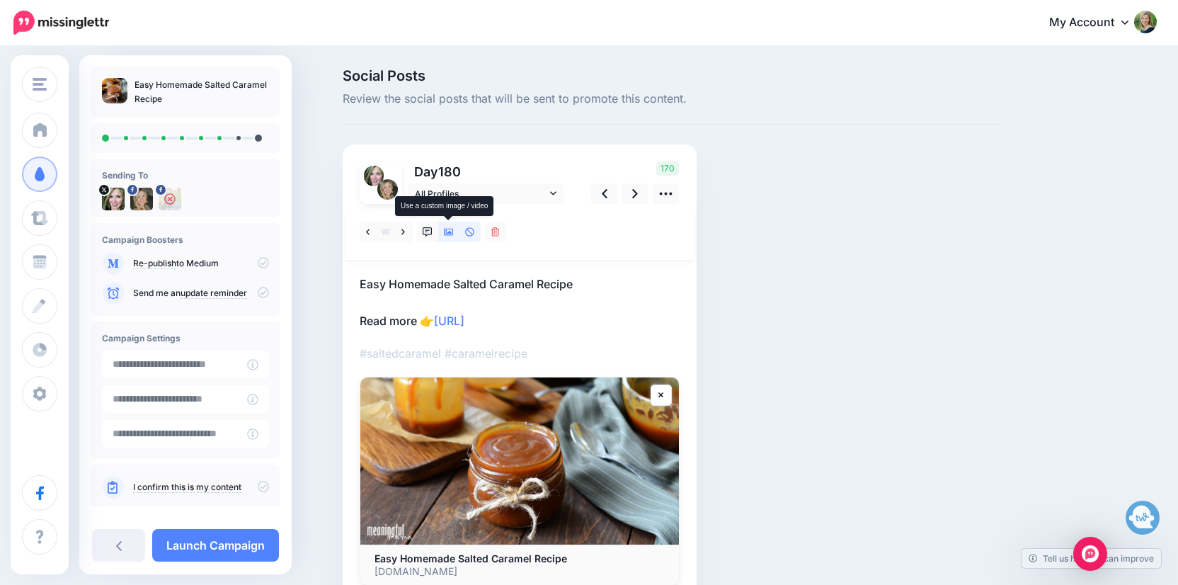
click at [452, 233] on icon at bounding box center [449, 232] width 10 height 7
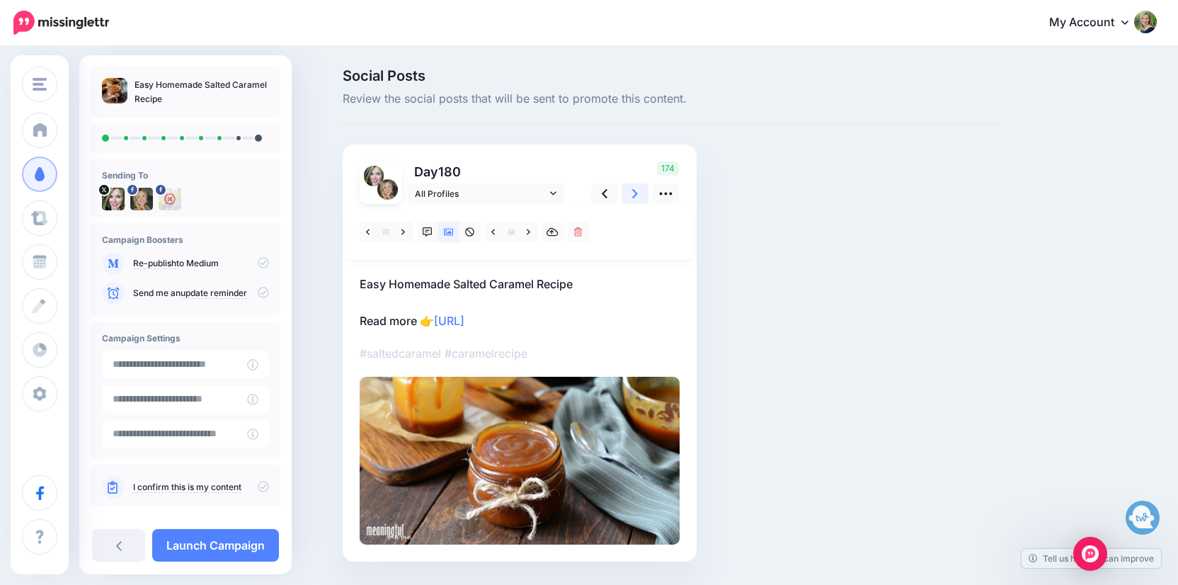
click at [635, 195] on icon at bounding box center [635, 193] width 6 height 9
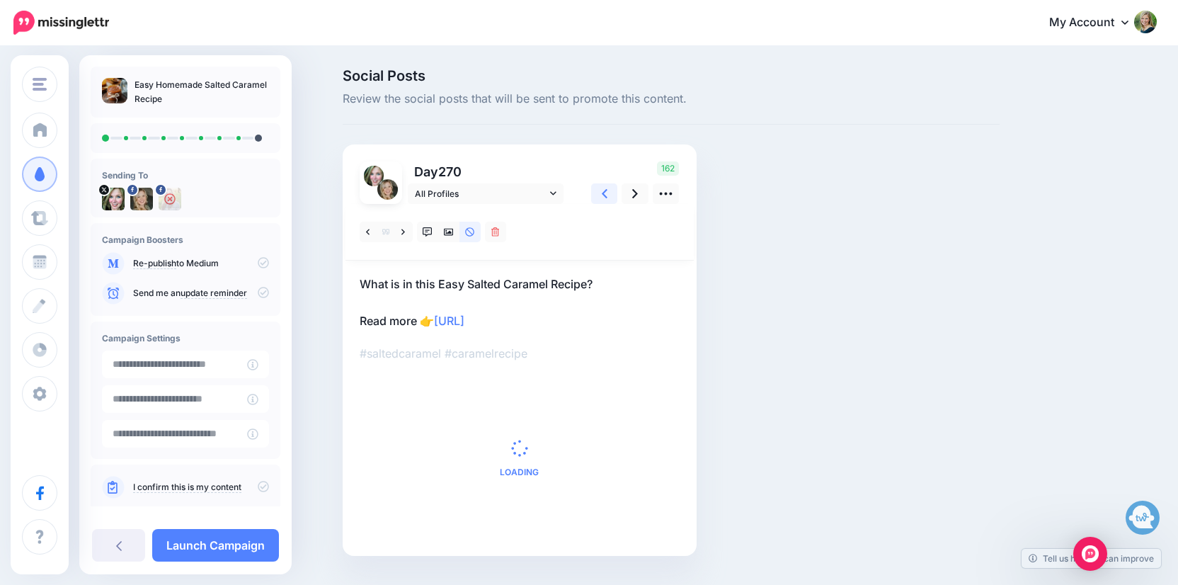
click at [600, 191] on link at bounding box center [604, 193] width 27 height 21
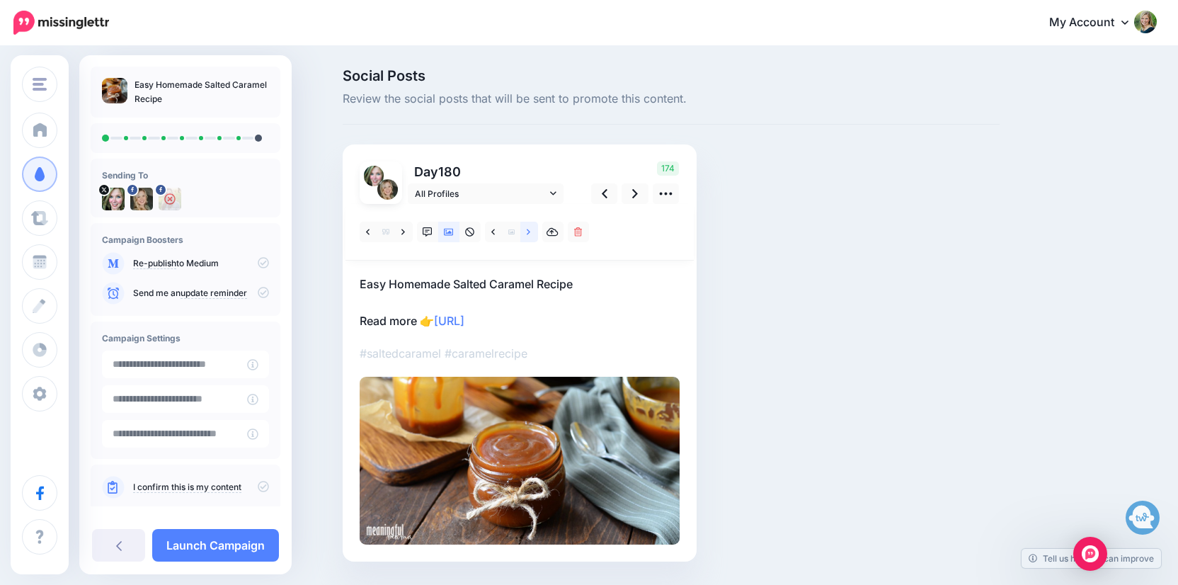
click at [530, 233] on icon at bounding box center [529, 232] width 4 height 10
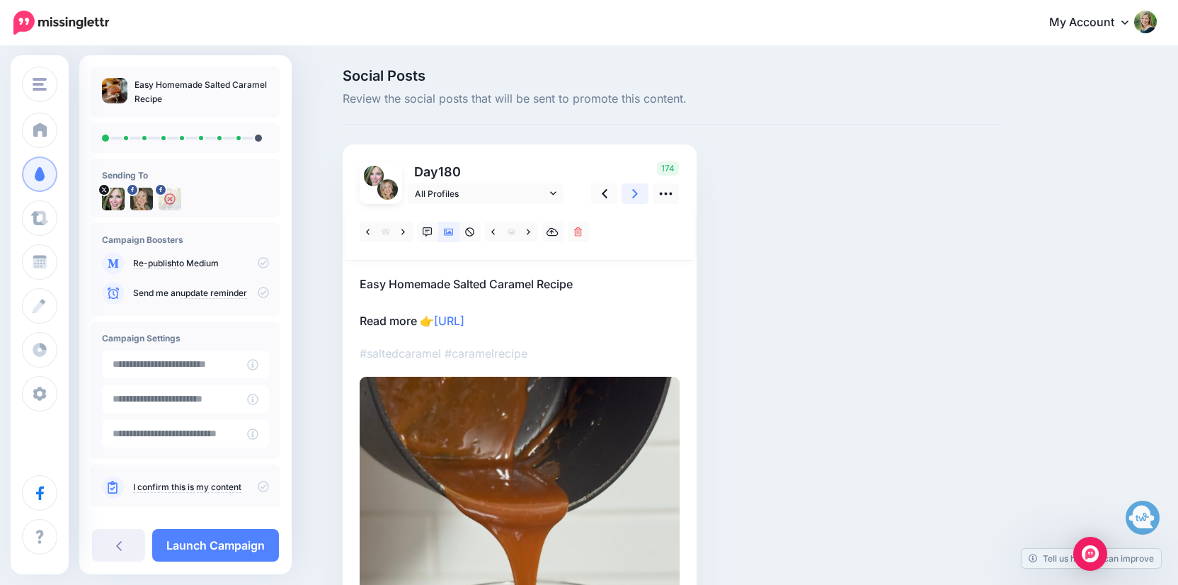
click at [634, 188] on icon at bounding box center [635, 193] width 6 height 15
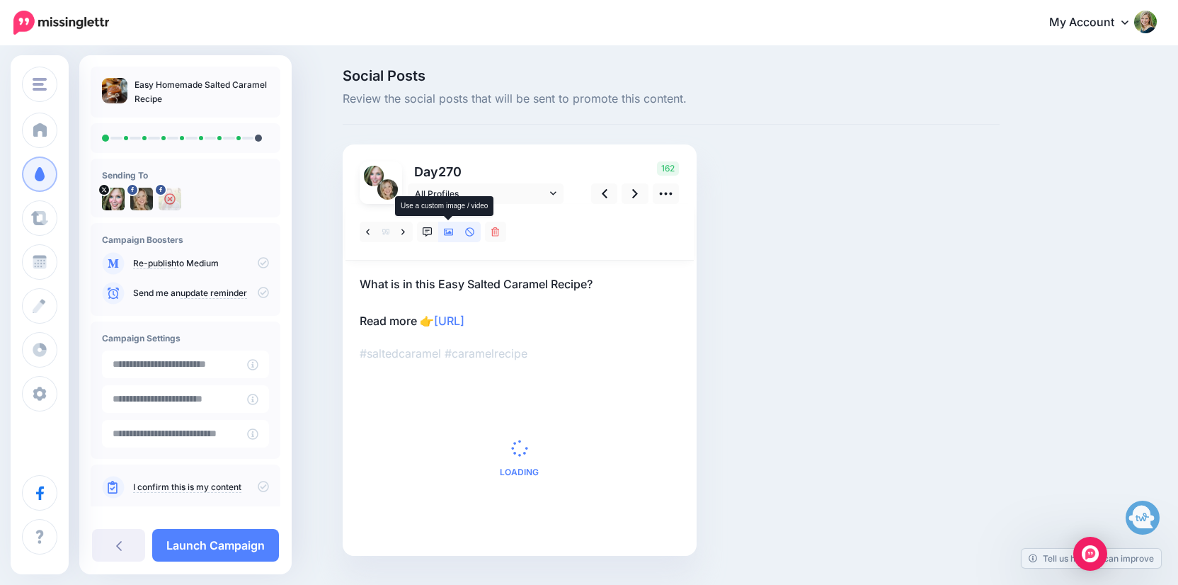
click at [449, 232] on icon at bounding box center [449, 232] width 10 height 7
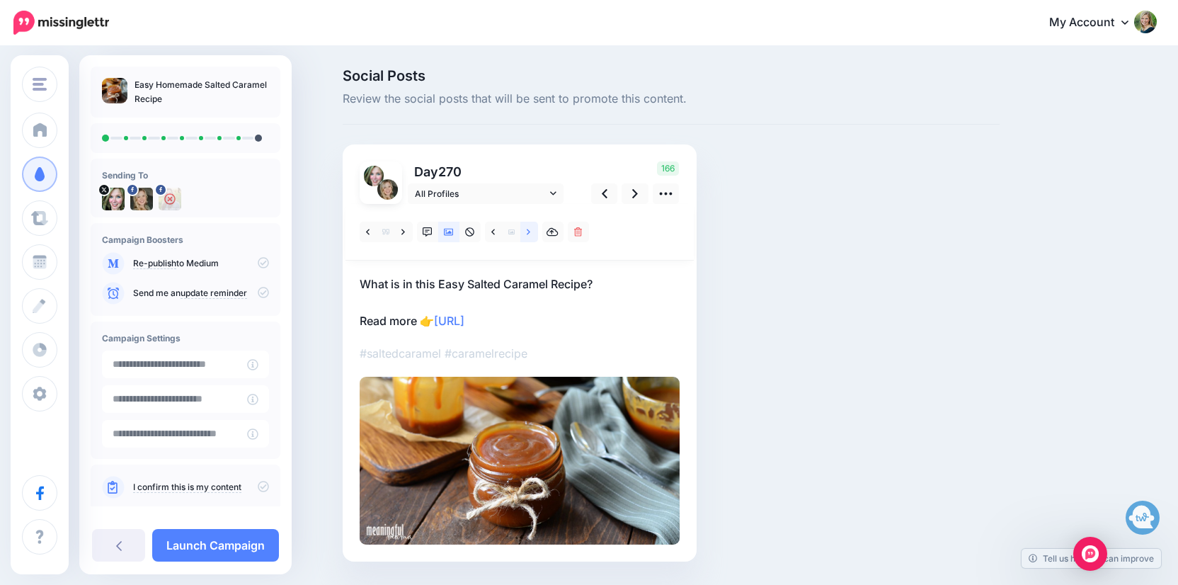
click at [528, 233] on icon at bounding box center [529, 232] width 4 height 6
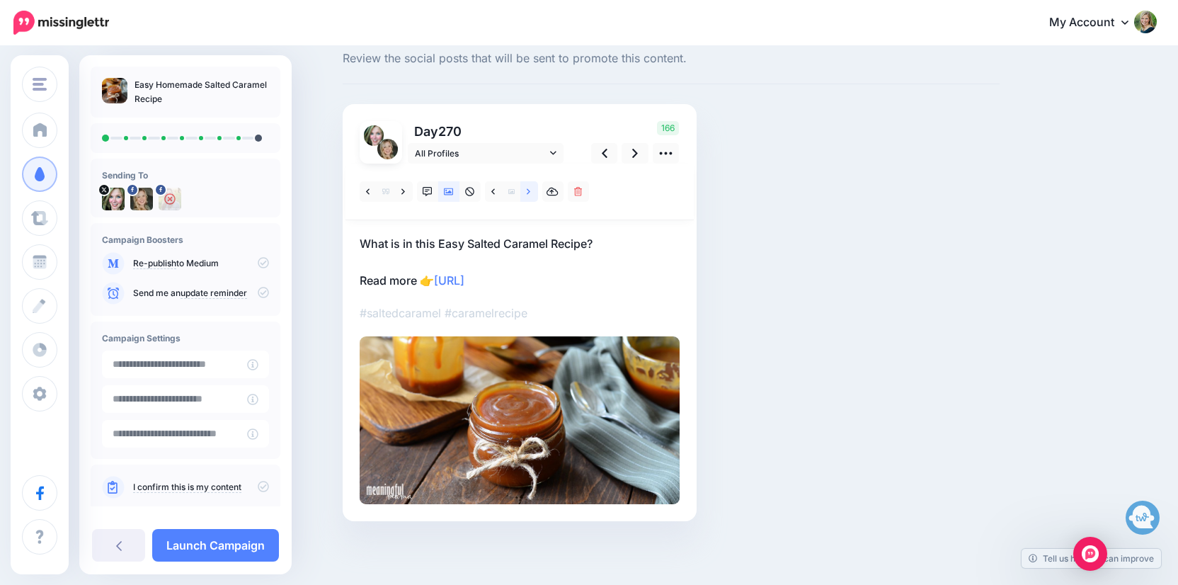
scroll to position [40, 0]
click at [529, 195] on icon at bounding box center [529, 193] width 4 height 10
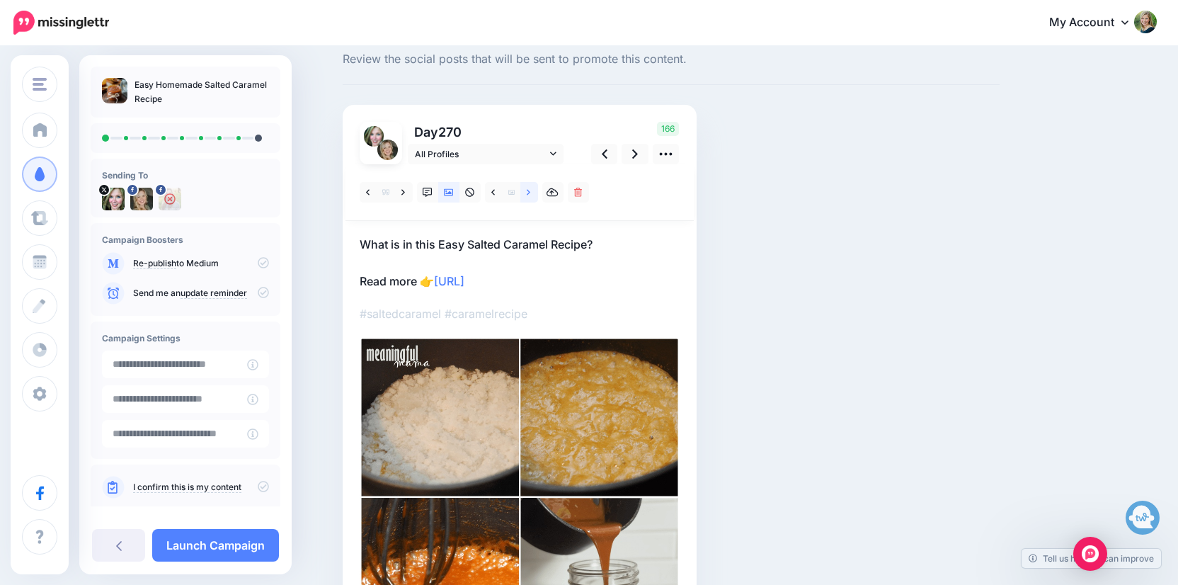
click at [529, 195] on icon at bounding box center [529, 193] width 4 height 10
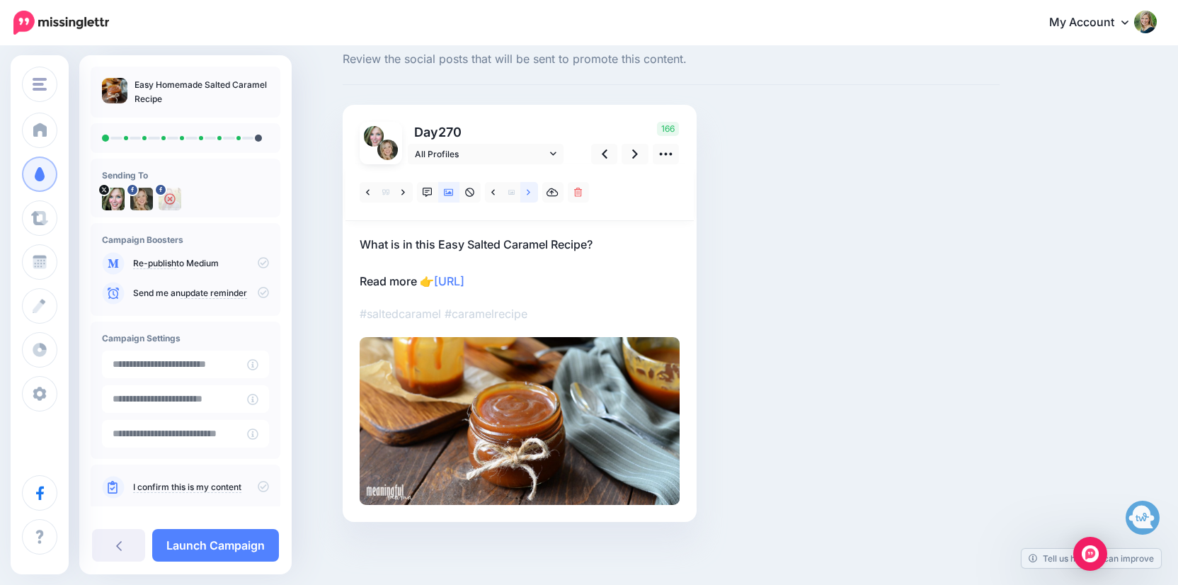
click at [529, 195] on icon at bounding box center [529, 193] width 4 height 10
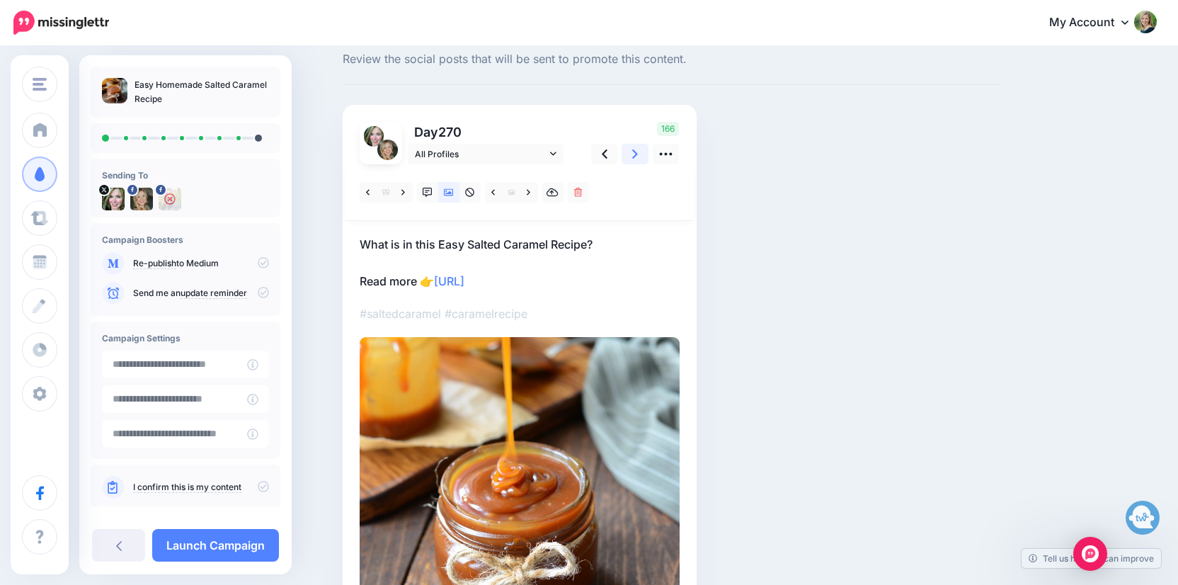
click at [629, 159] on link at bounding box center [634, 154] width 27 height 21
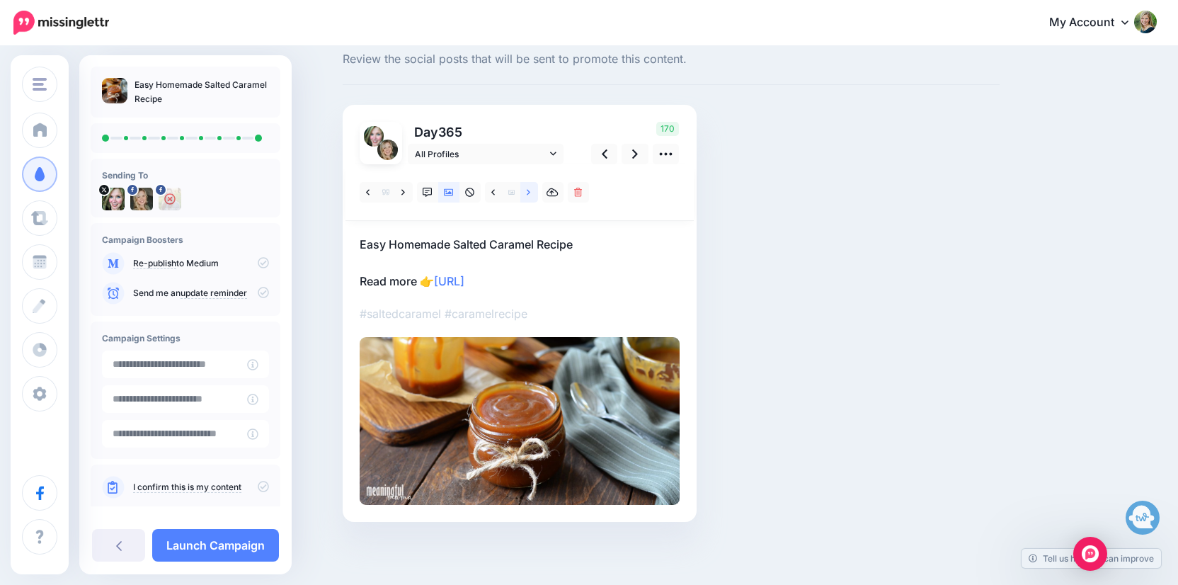
click at [527, 195] on icon at bounding box center [529, 193] width 4 height 10
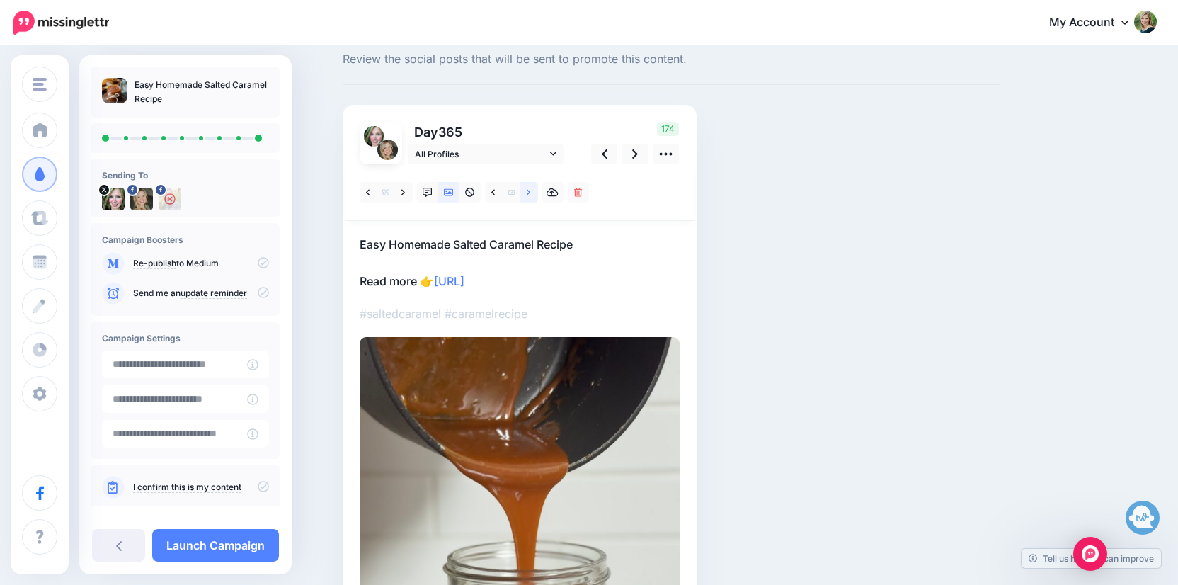
click at [527, 195] on icon at bounding box center [529, 193] width 4 height 10
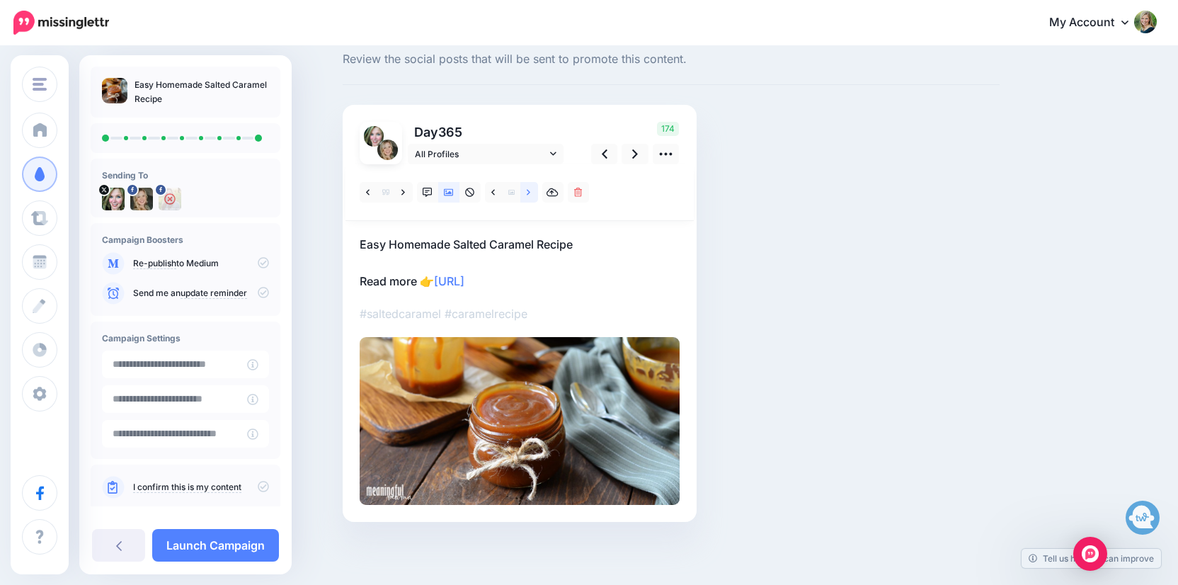
click at [527, 195] on icon at bounding box center [529, 193] width 4 height 10
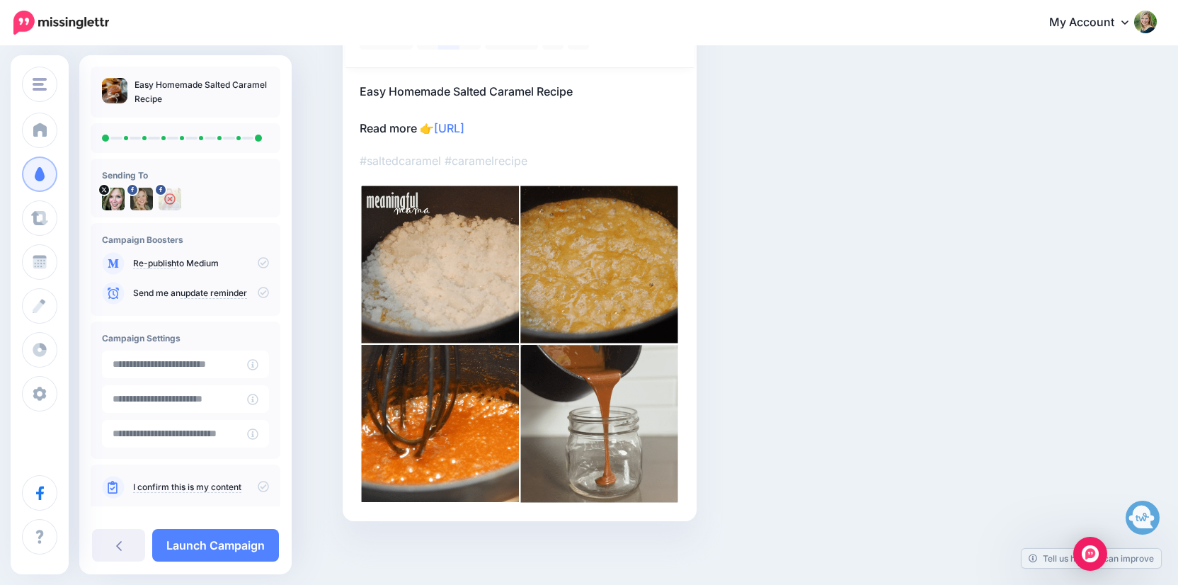
scroll to position [192, 0]
click at [195, 543] on link "Launch Campaign" at bounding box center [215, 545] width 127 height 33
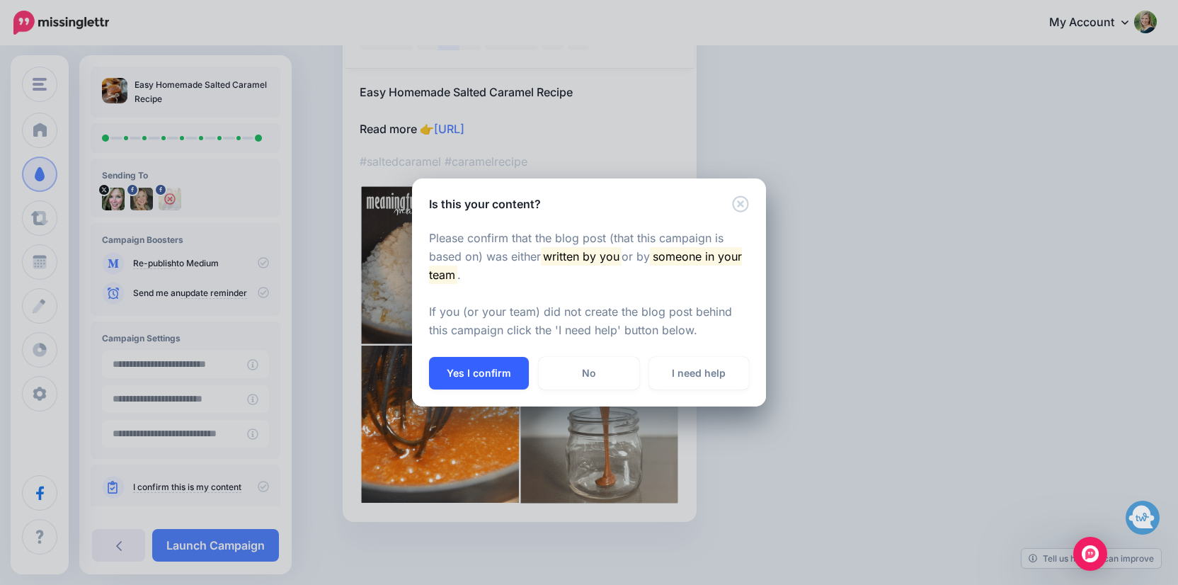
click at [487, 383] on button "Yes I confirm" at bounding box center [479, 373] width 100 height 33
